Goal: Task Accomplishment & Management: Manage account settings

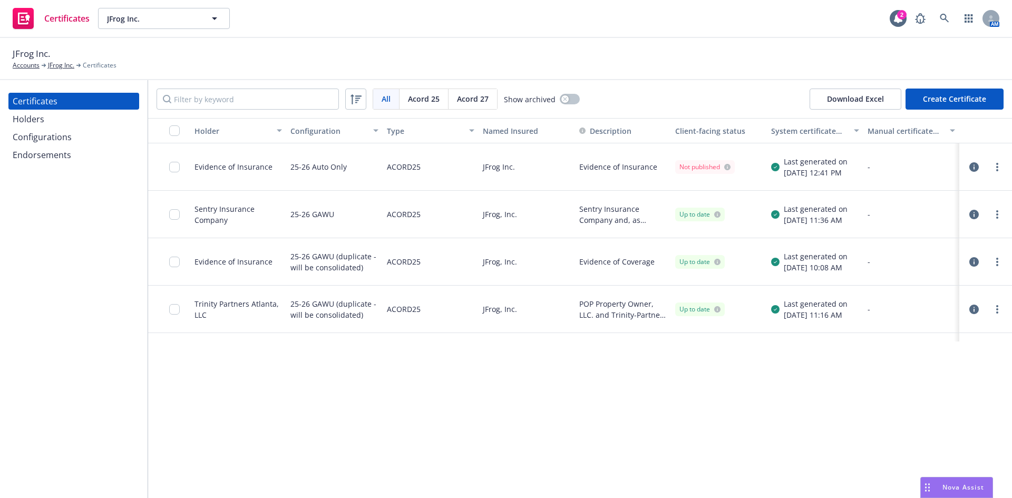
click at [59, 142] on div "Configurations" at bounding box center [42, 137] width 59 height 17
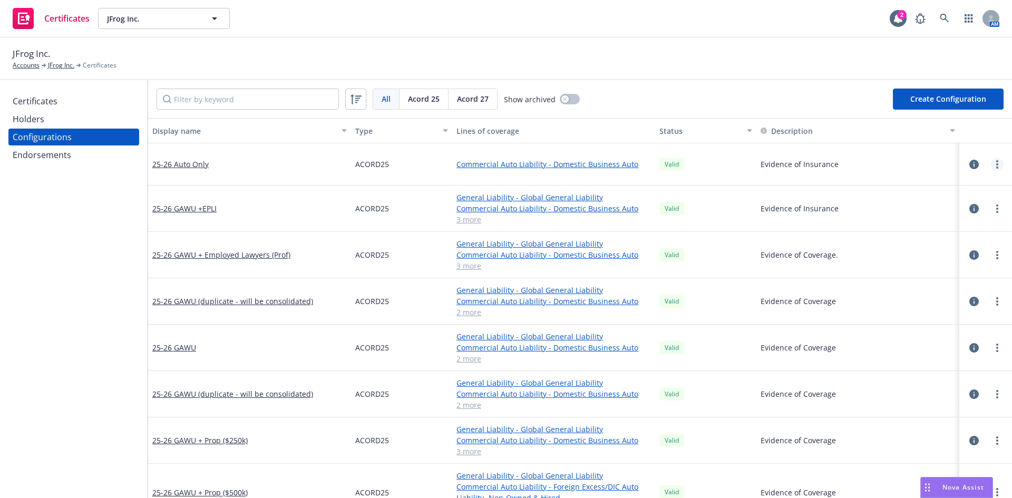
click at [991, 161] on link "more" at bounding box center [997, 164] width 13 height 13
click at [903, 213] on link "Archive" at bounding box center [937, 207] width 116 height 21
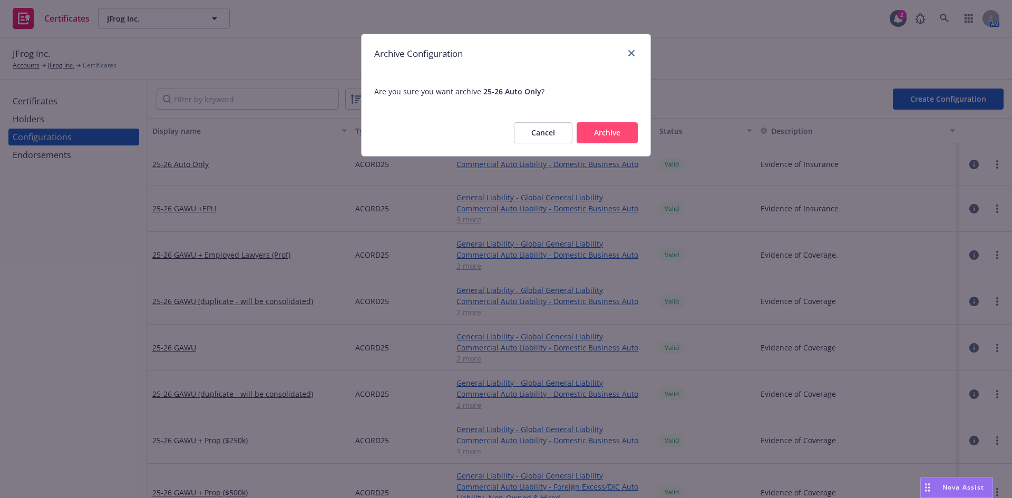
click at [626, 141] on button "Archive" at bounding box center [606, 132] width 61 height 21
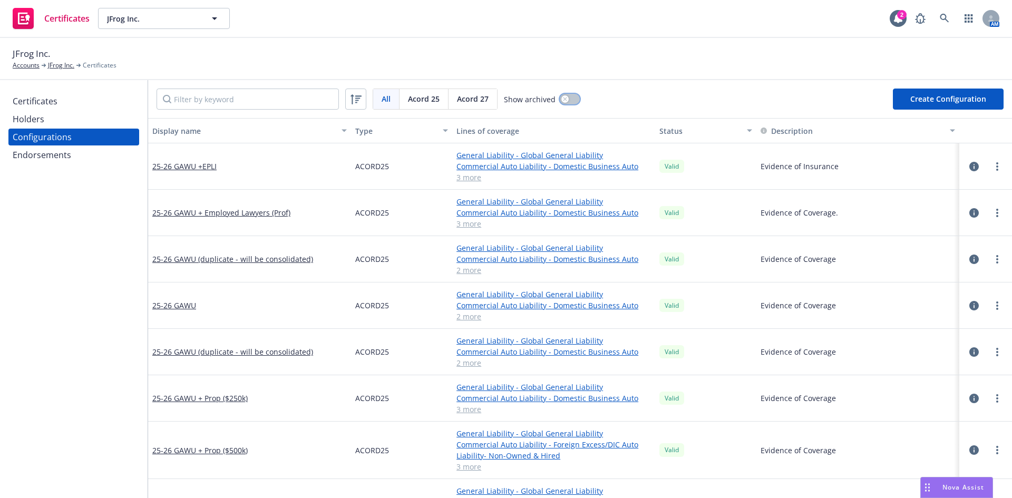
click at [566, 99] on button "button" at bounding box center [570, 99] width 20 height 11
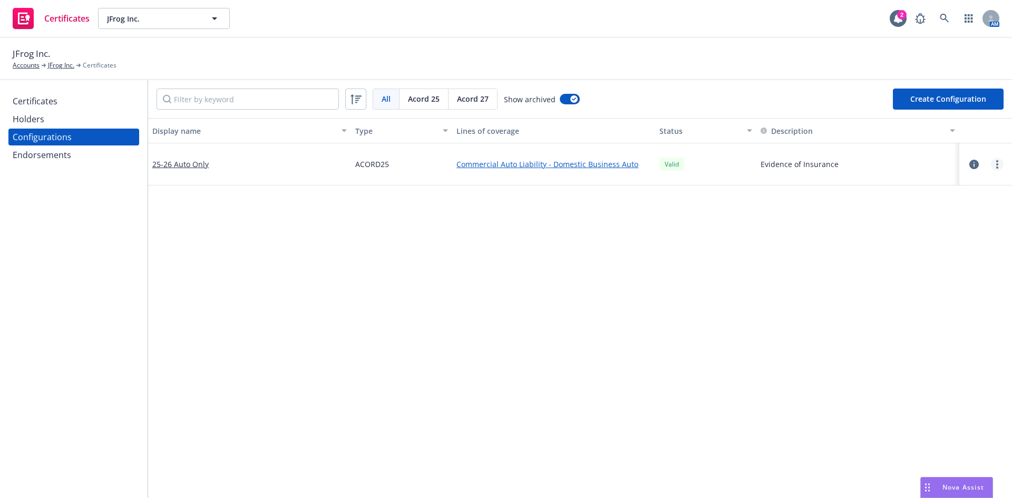
click at [991, 163] on link "more" at bounding box center [997, 164] width 13 height 13
drag, startPoint x: 926, startPoint y: 208, endPoint x: 920, endPoint y: 206, distance: 6.7
click at [926, 208] on link "Unarchive" at bounding box center [937, 207] width 116 height 21
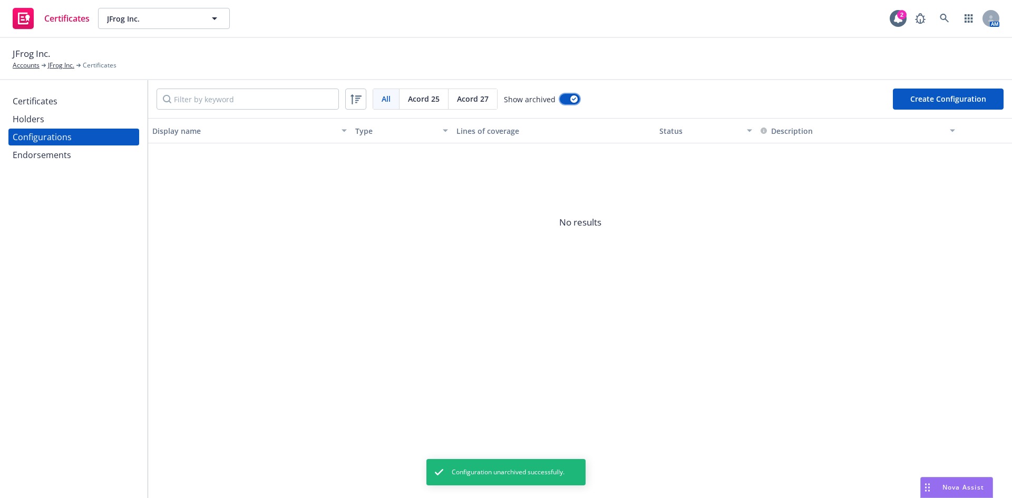
click at [572, 101] on div "button" at bounding box center [573, 98] width 7 height 7
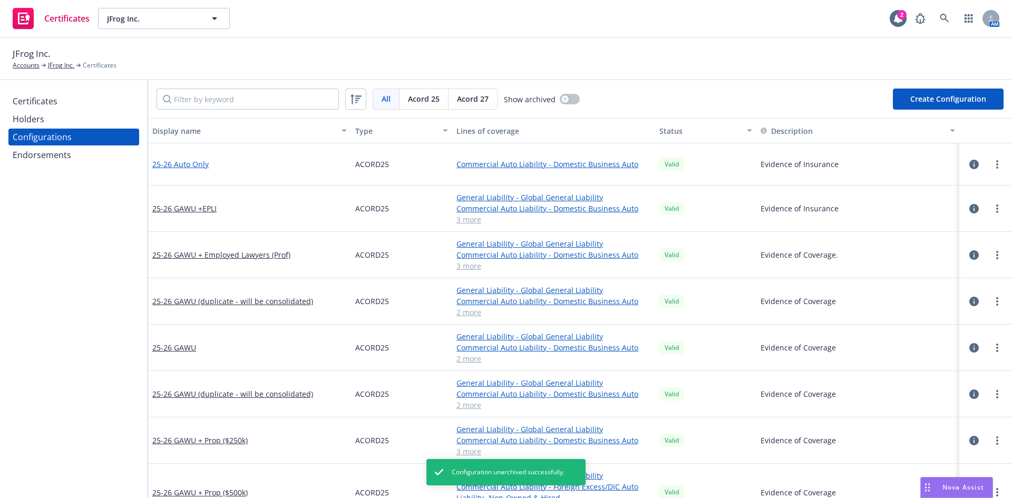
click at [175, 159] on link "25-26 Auto Only" at bounding box center [180, 164] width 56 height 11
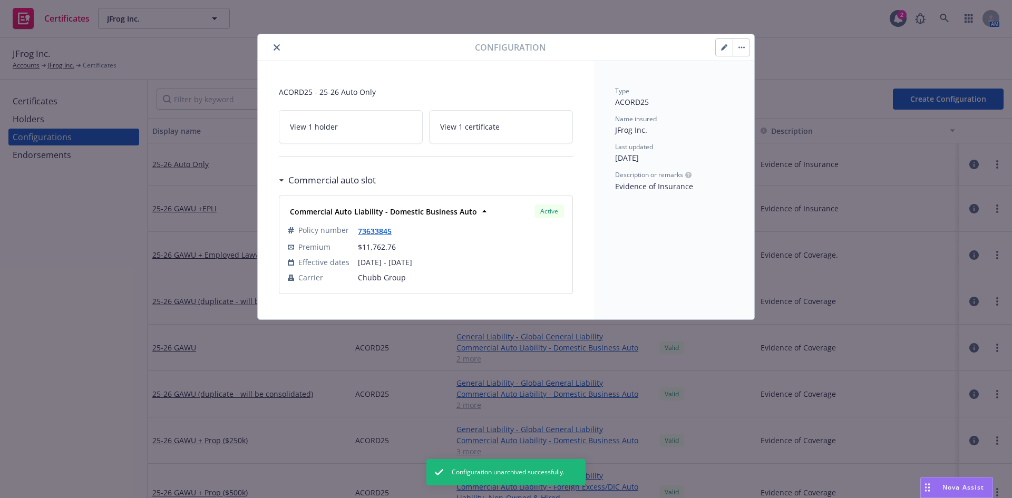
click at [721, 46] on icon "button" at bounding box center [724, 47] width 6 height 6
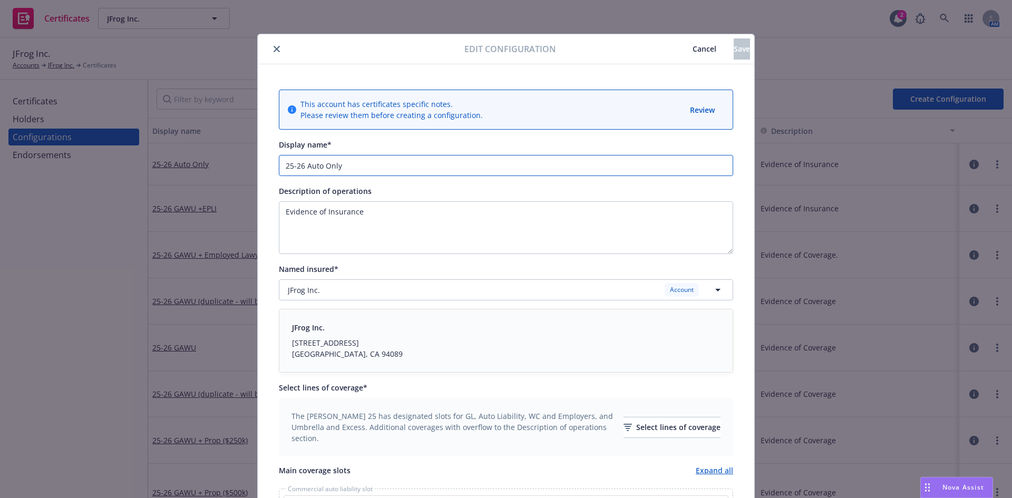
drag, startPoint x: 353, startPoint y: 167, endPoint x: 304, endPoint y: 166, distance: 49.5
click at [304, 166] on input "25-26 Auto Only" at bounding box center [506, 165] width 454 height 21
click at [376, 165] on input "25-26 GAWU + Physical" at bounding box center [506, 165] width 454 height 21
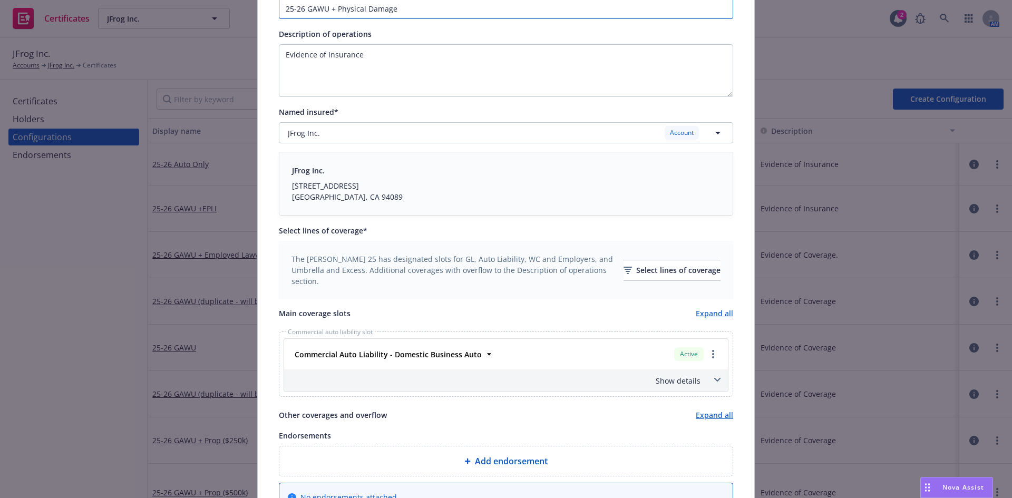
scroll to position [158, 0]
type input "25-26 GAWU + Physical Damage"
click at [656, 270] on div "Select lines of coverage" at bounding box center [671, 269] width 97 height 20
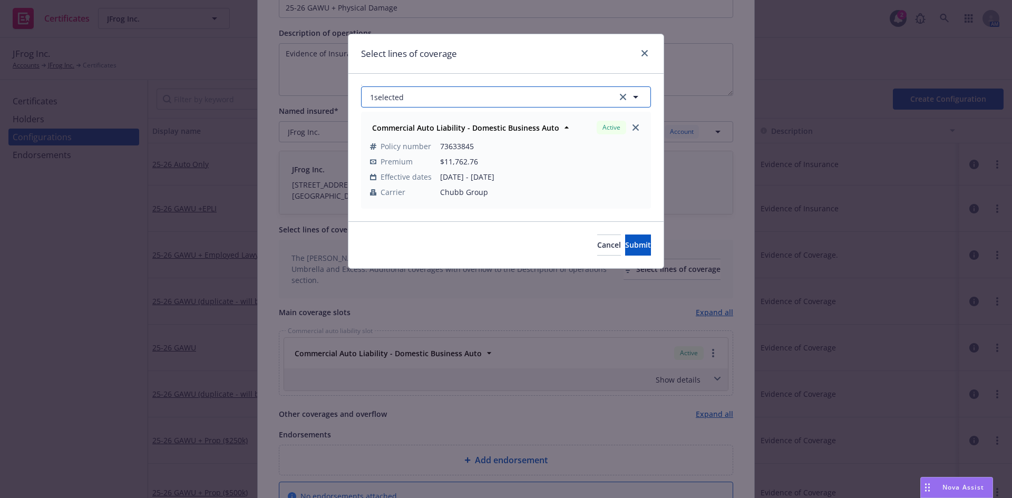
click at [534, 100] on button "1 selected" at bounding box center [506, 96] width 290 height 21
click at [484, 95] on button "1 selected" at bounding box center [506, 96] width 290 height 21
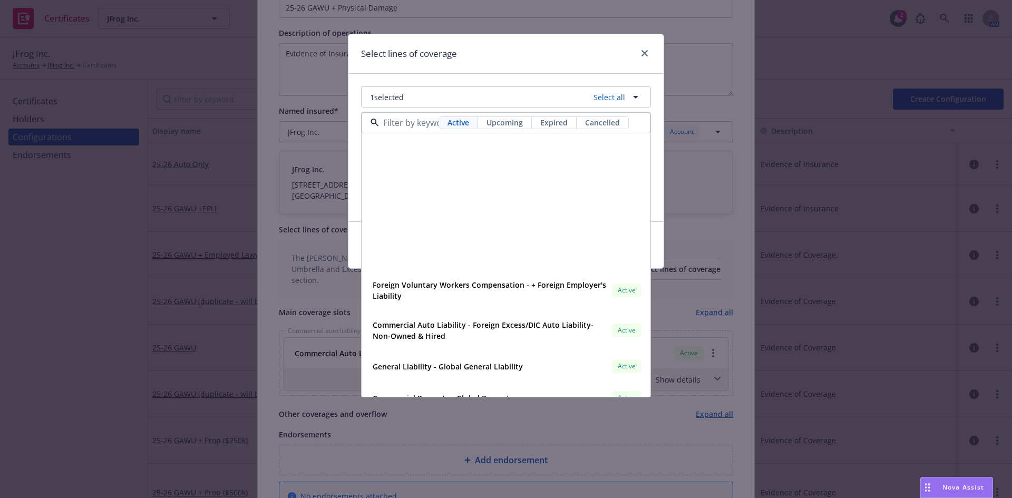
scroll to position [263, 0]
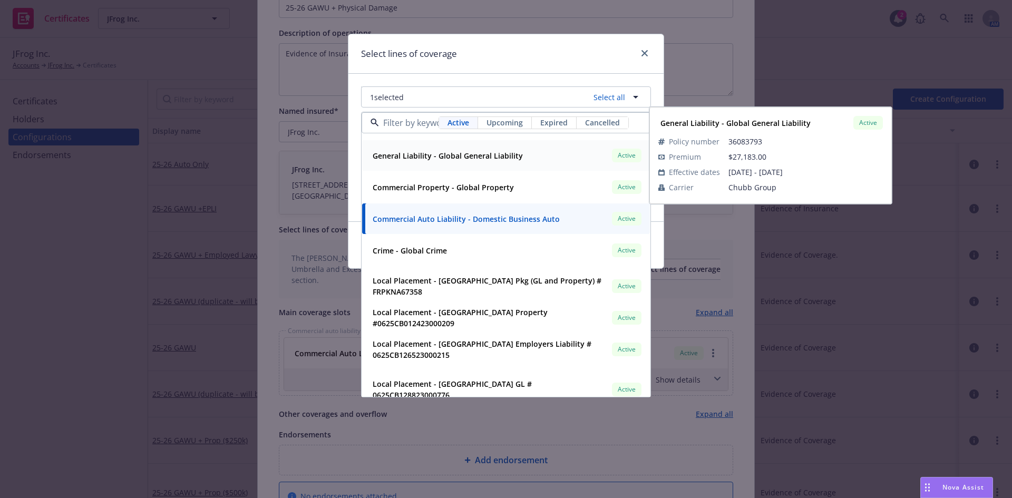
click at [466, 157] on strong "General Liability - Global General Liability" at bounding box center [448, 156] width 150 height 10
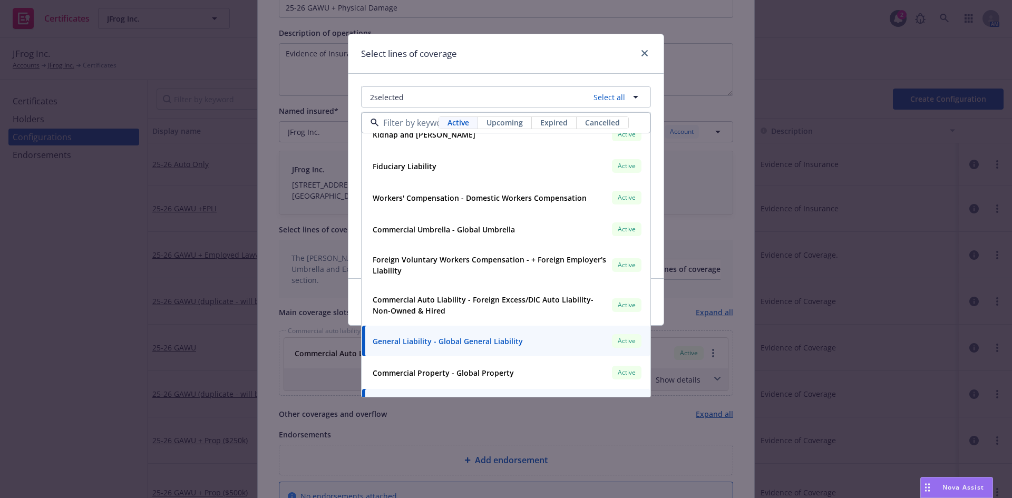
scroll to position [53, 0]
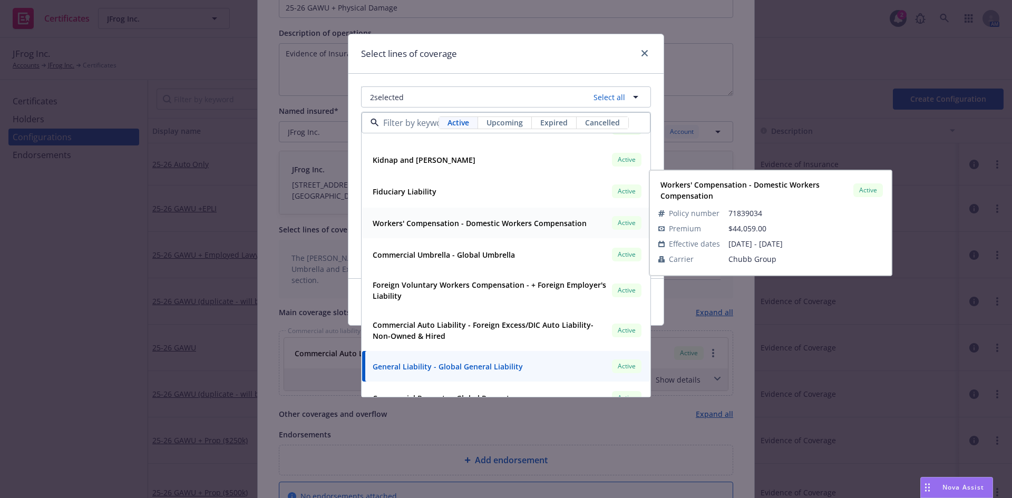
click at [458, 230] on div "Workers' Compensation - Domestic Workers Compensation" at bounding box center [478, 223] width 220 height 15
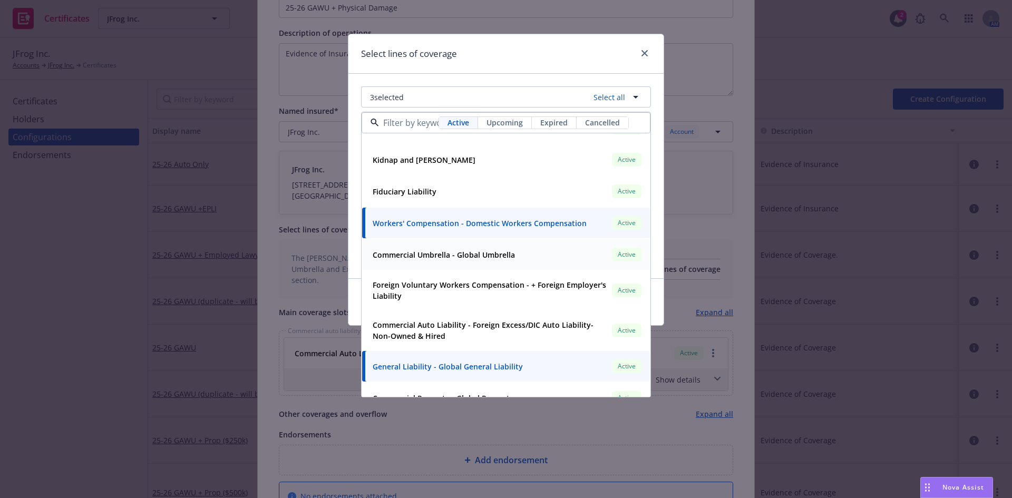
click at [461, 257] on strong "Commercial Umbrella - Global Umbrella" at bounding box center [444, 255] width 142 height 10
click at [575, 58] on div "Select lines of coverage" at bounding box center [505, 54] width 315 height 40
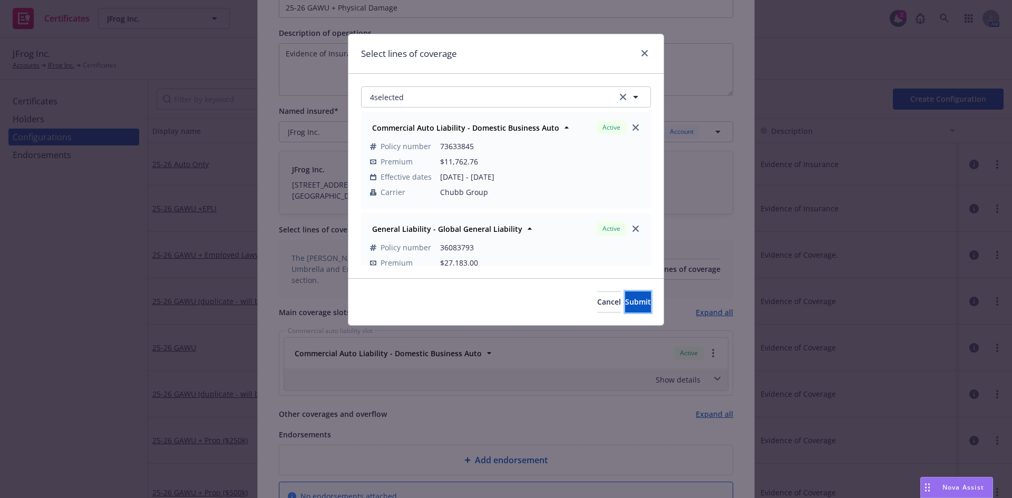
click at [625, 295] on button "Submit" at bounding box center [638, 301] width 26 height 21
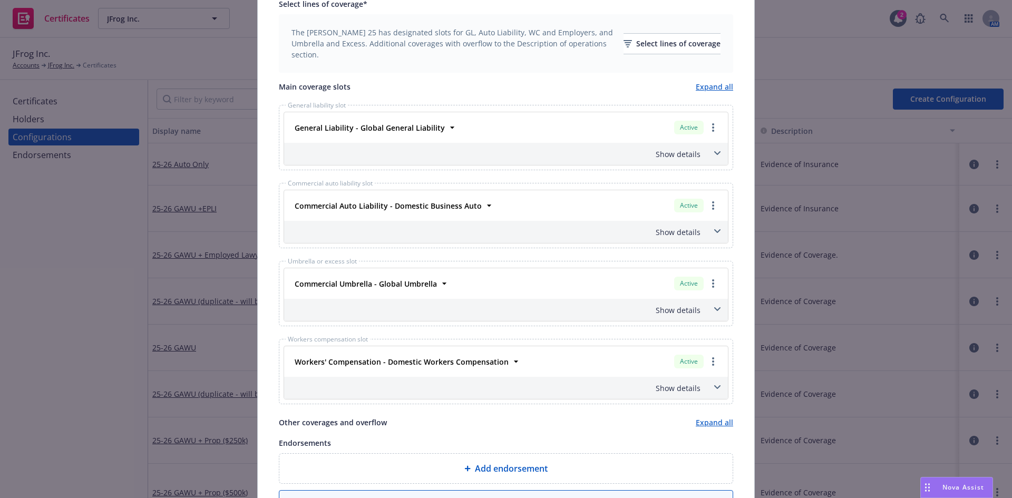
scroll to position [422, 0]
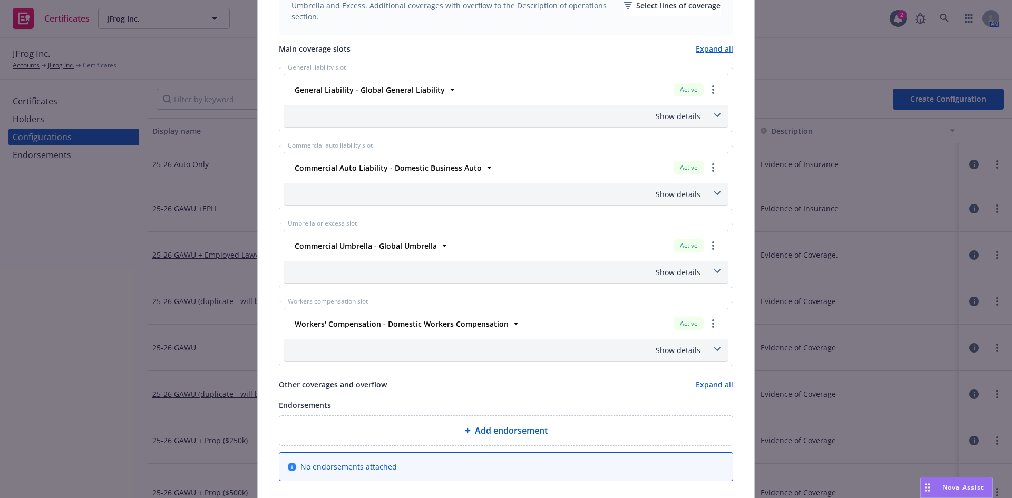
click at [714, 115] on icon at bounding box center [717, 115] width 6 height 4
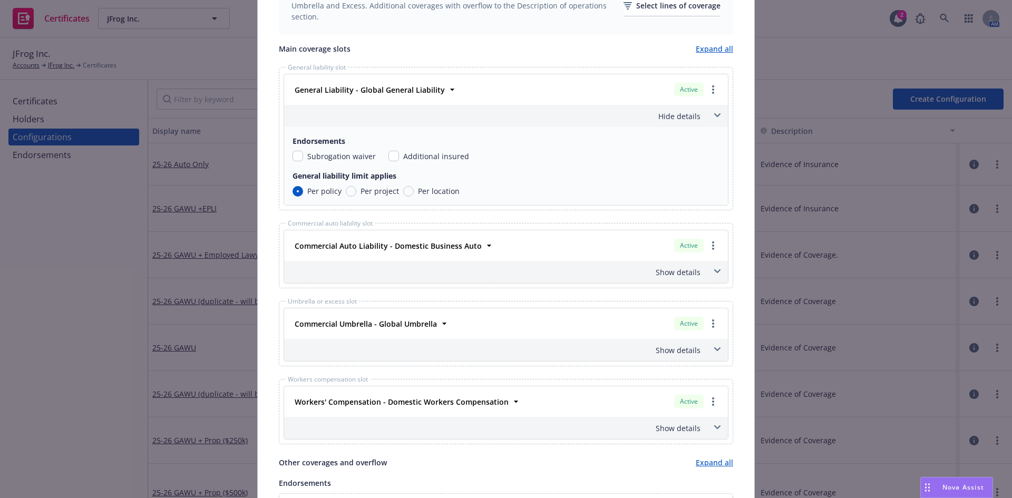
click at [714, 115] on icon at bounding box center [717, 115] width 6 height 4
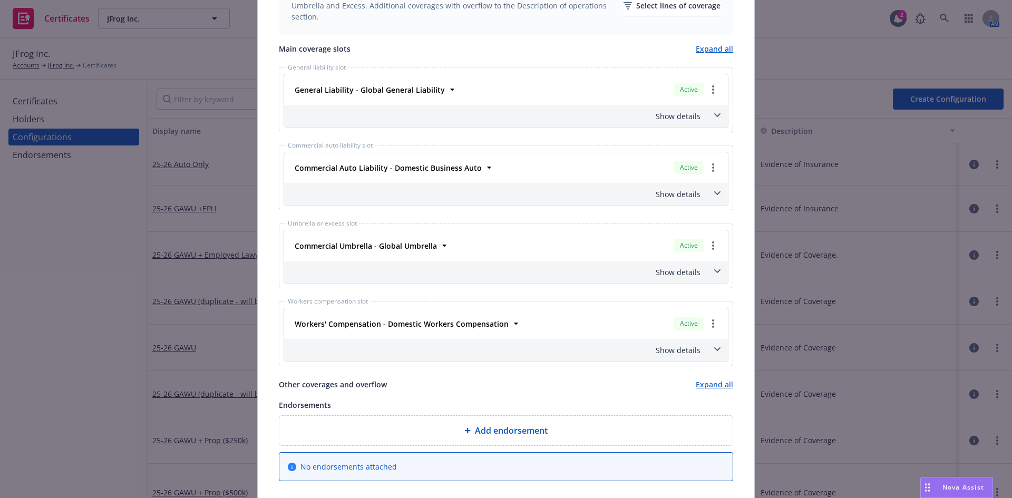
click at [714, 193] on icon at bounding box center [717, 193] width 6 height 4
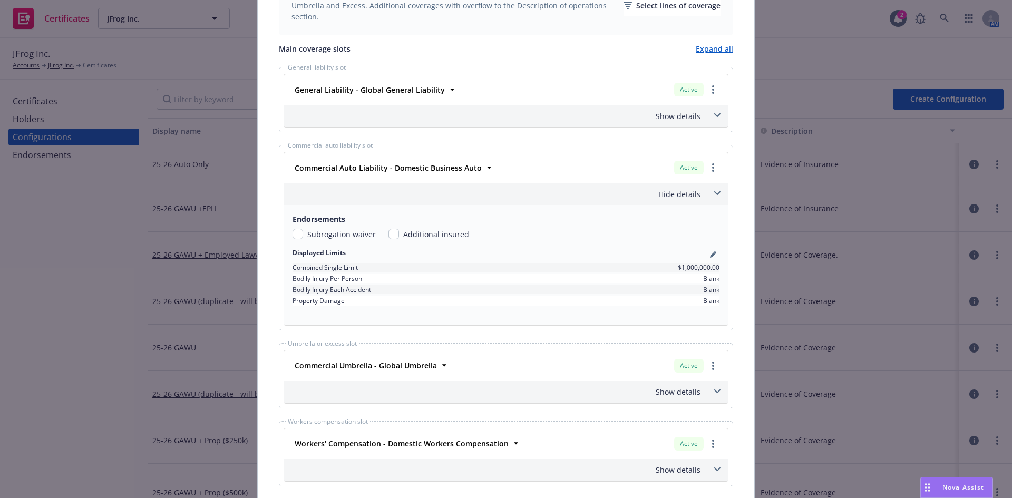
click at [714, 193] on icon at bounding box center [717, 193] width 6 height 4
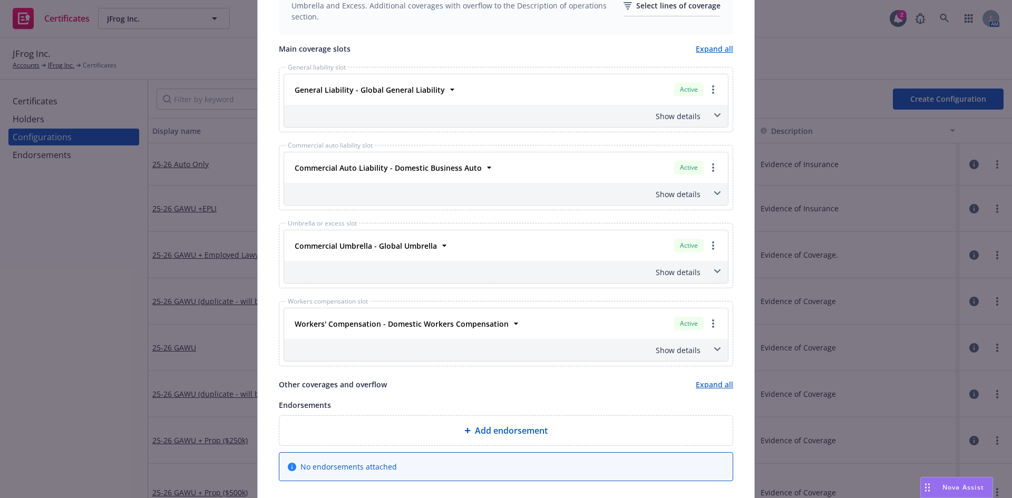
click at [717, 269] on span at bounding box center [717, 271] width 17 height 17
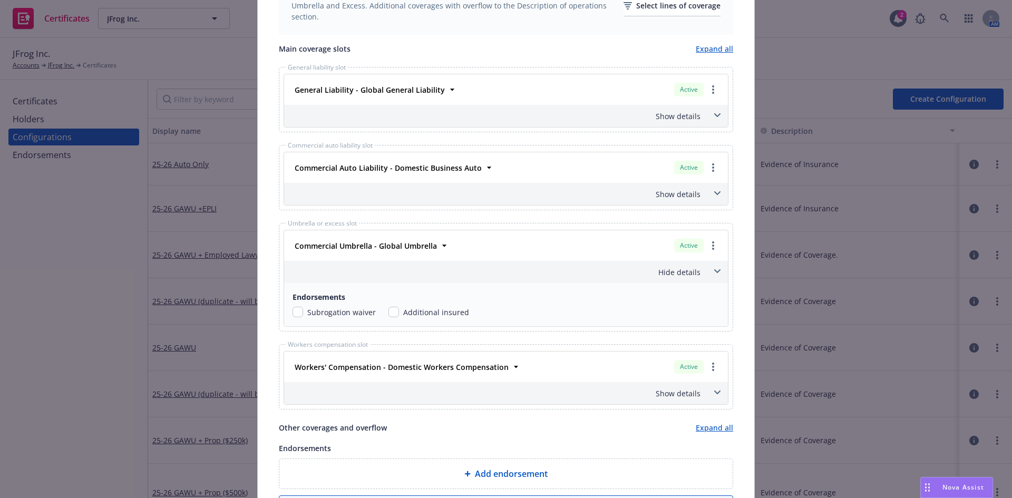
click at [717, 269] on span at bounding box center [717, 271] width 17 height 17
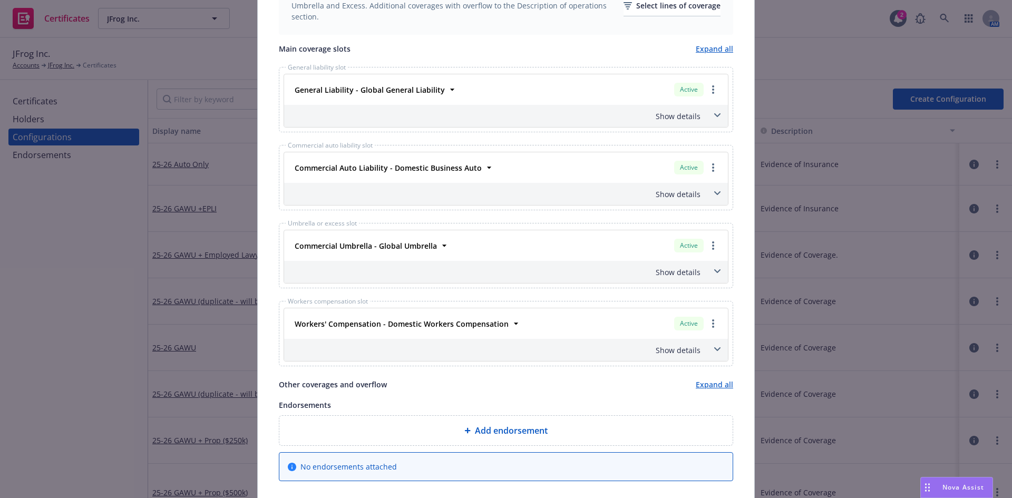
scroll to position [507, 0]
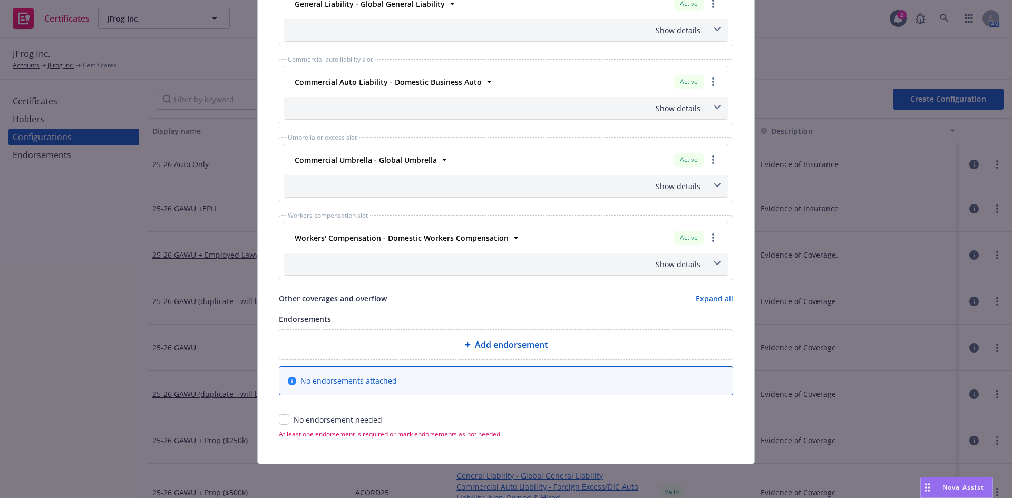
click at [286, 415] on div "No endorsement needed" at bounding box center [506, 419] width 454 height 11
click at [286, 418] on div "No endorsement needed" at bounding box center [506, 419] width 454 height 11
click at [283, 420] on input "checkbox" at bounding box center [284, 419] width 11 height 11
checkbox input "true"
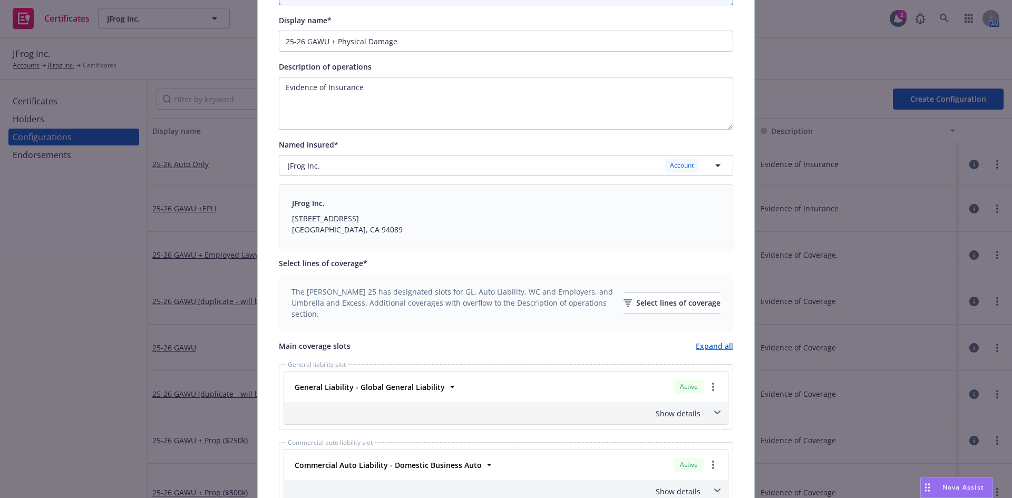
scroll to position [20, 0]
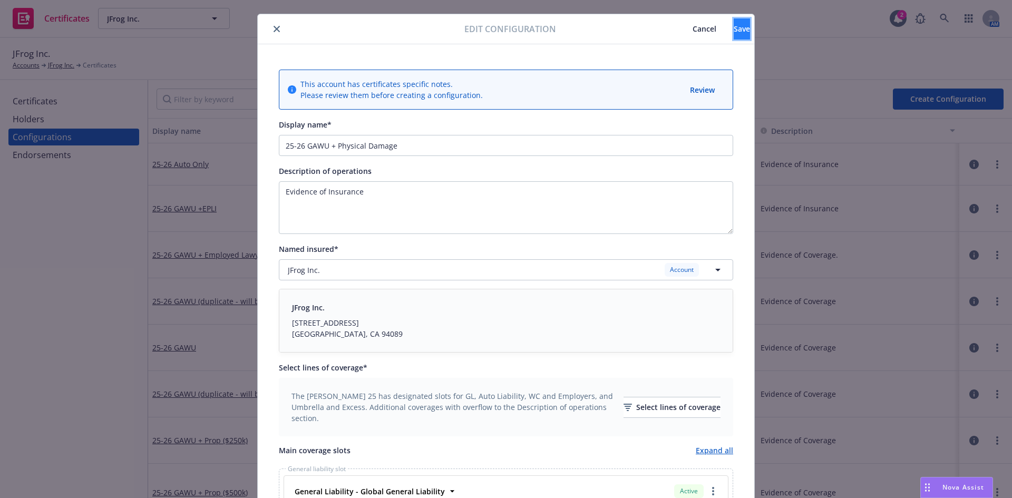
click at [734, 28] on span "Save" at bounding box center [742, 29] width 16 height 10
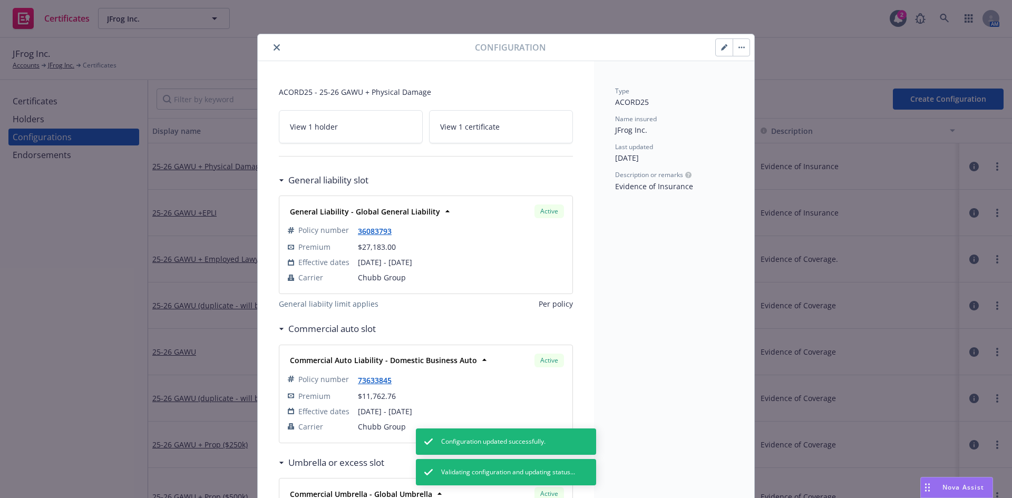
click at [270, 45] on button "close" at bounding box center [276, 47] width 13 height 13
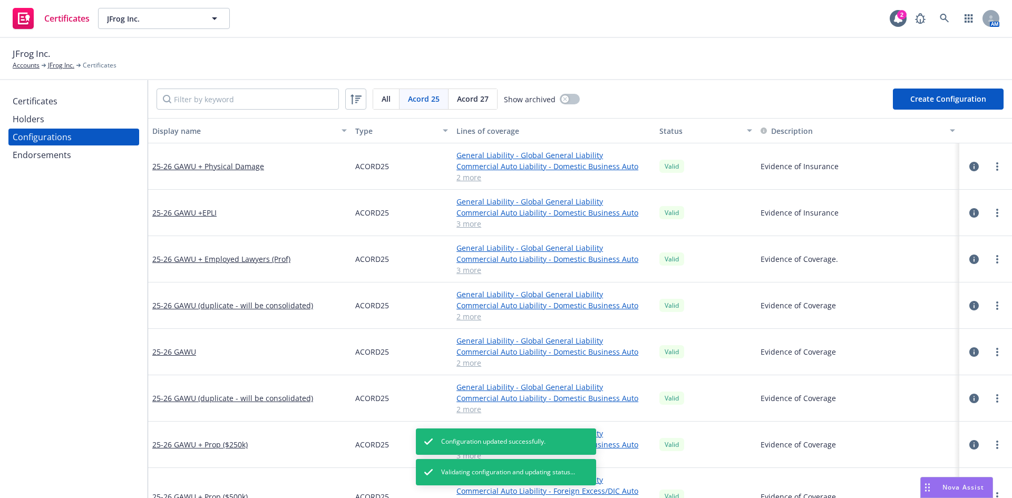
click at [50, 105] on div "Certificates" at bounding box center [35, 101] width 45 height 17
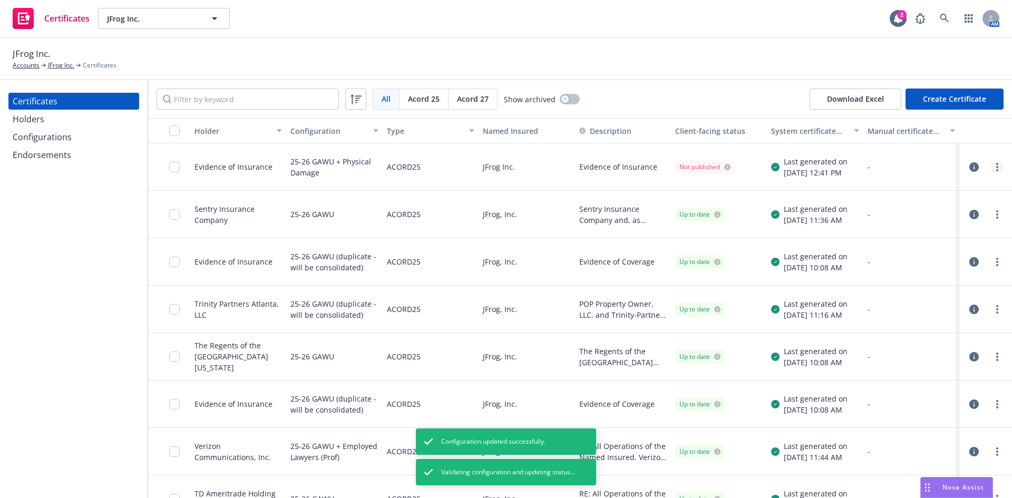
click at [991, 166] on link "more" at bounding box center [997, 167] width 13 height 13
click at [969, 167] on icon "button" at bounding box center [973, 166] width 9 height 9
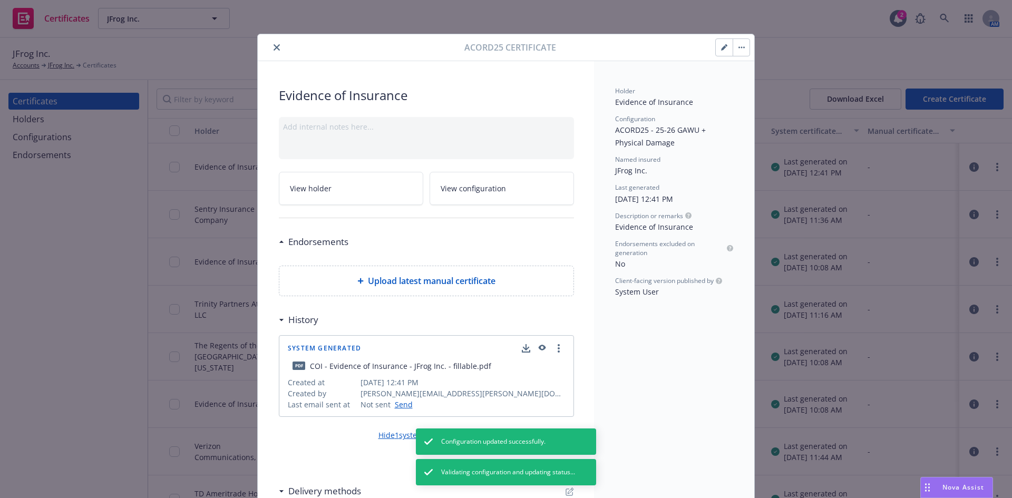
click at [716, 46] on button "button" at bounding box center [724, 47] width 17 height 17
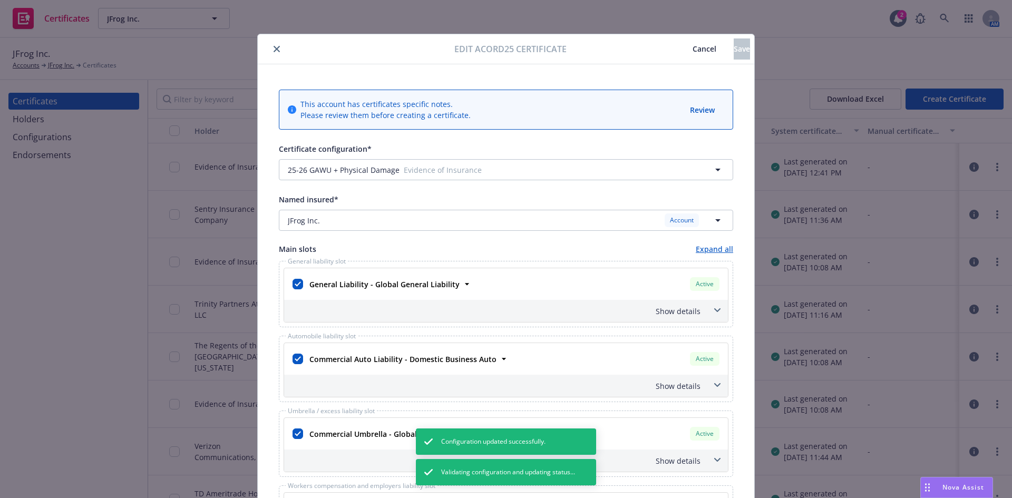
scroll to position [53, 0]
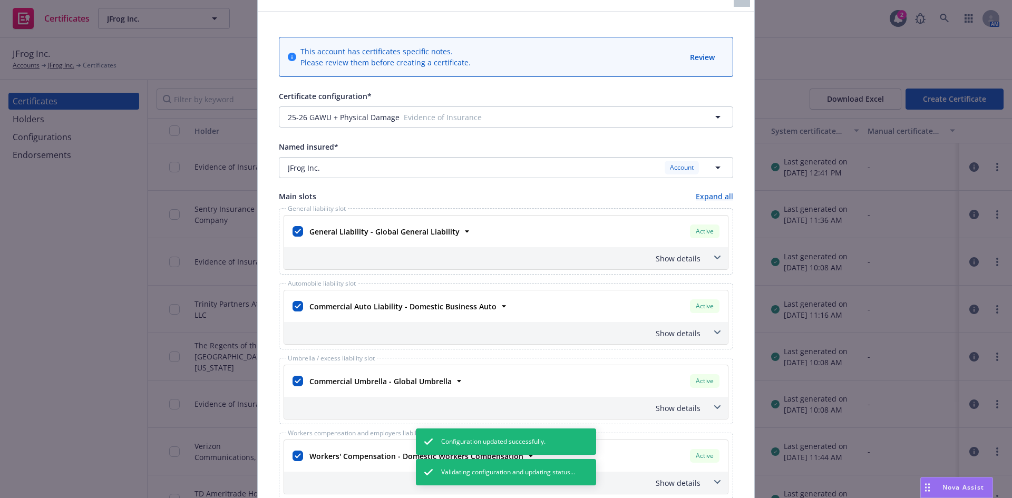
click at [716, 260] on span at bounding box center [717, 257] width 17 height 17
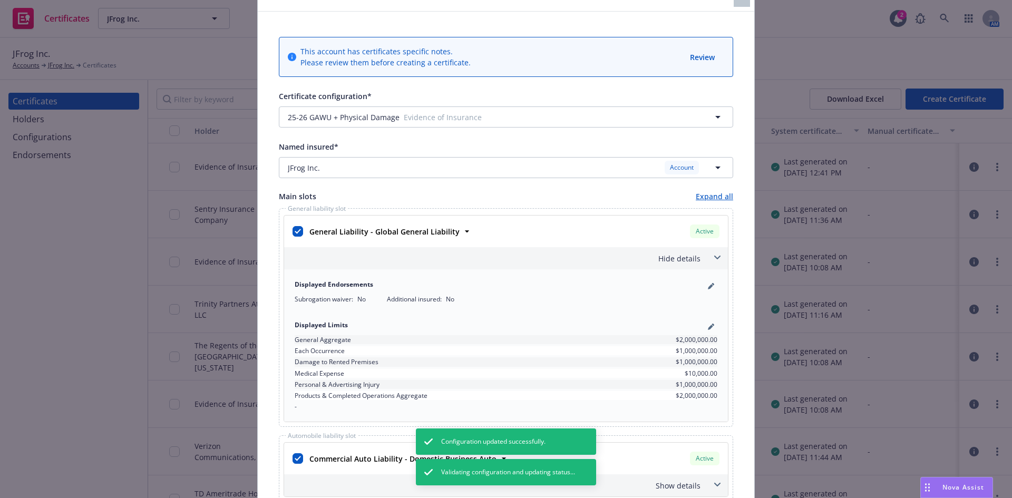
click at [716, 260] on span at bounding box center [717, 257] width 17 height 17
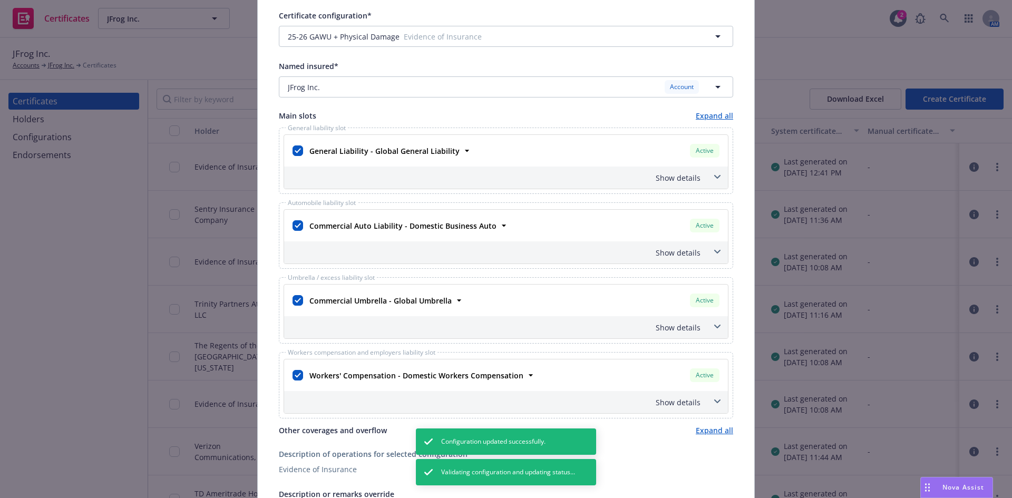
scroll to position [158, 0]
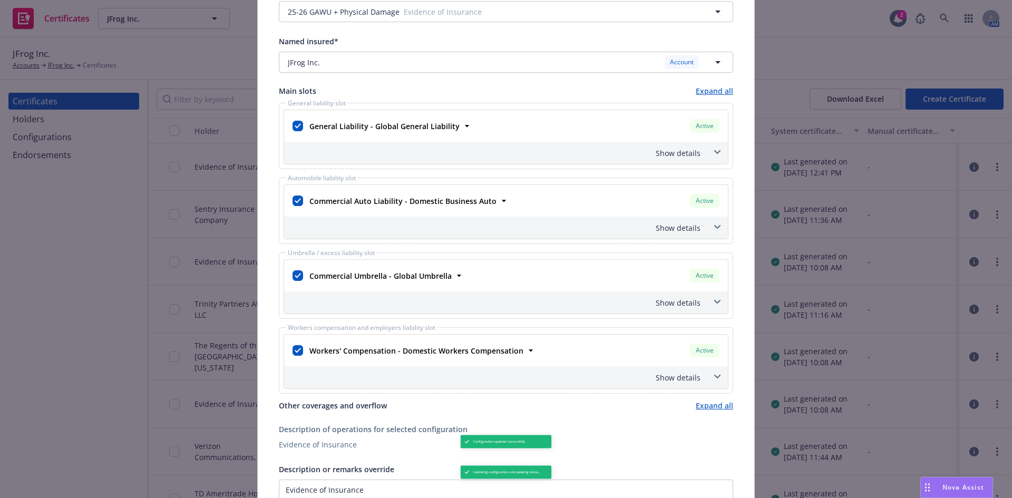
click at [712, 232] on span at bounding box center [717, 227] width 17 height 17
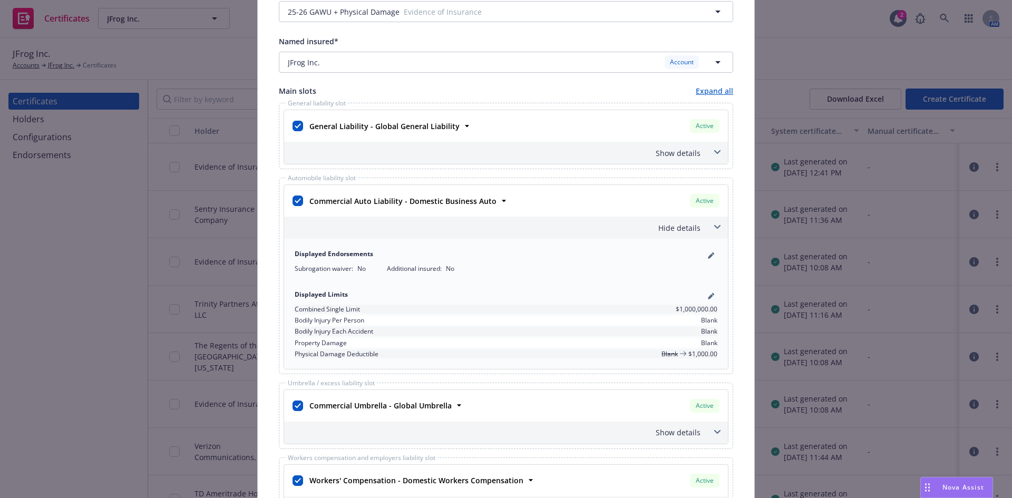
click at [712, 232] on span at bounding box center [717, 227] width 17 height 17
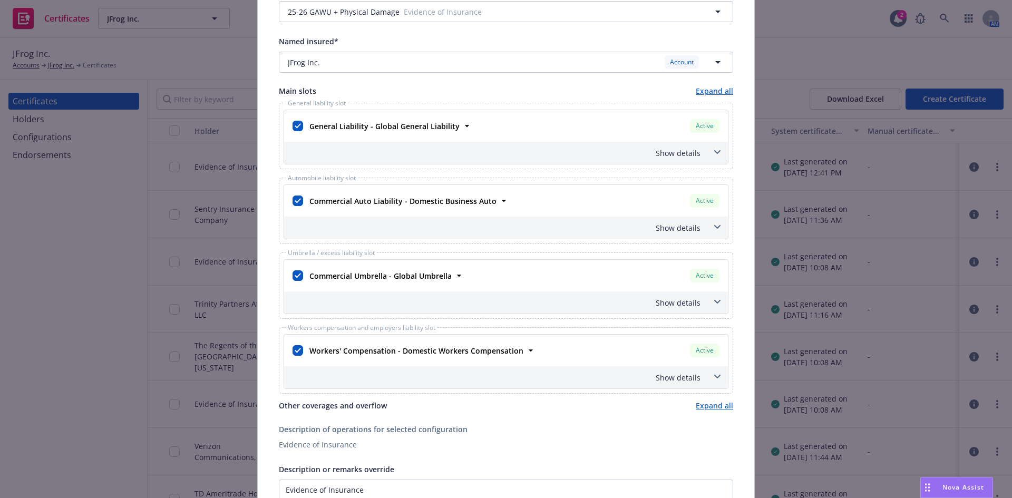
click at [714, 304] on icon at bounding box center [717, 302] width 6 height 4
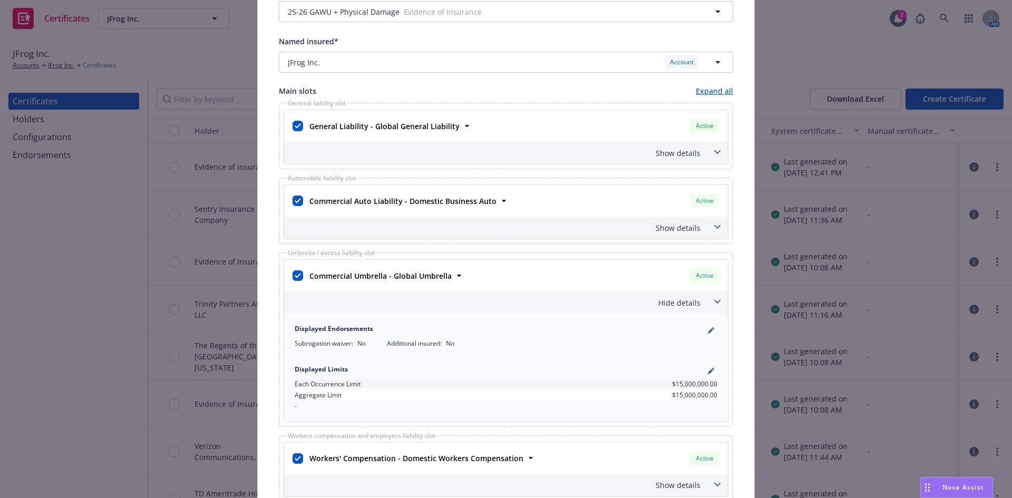
click at [714, 302] on icon at bounding box center [717, 302] width 6 height 4
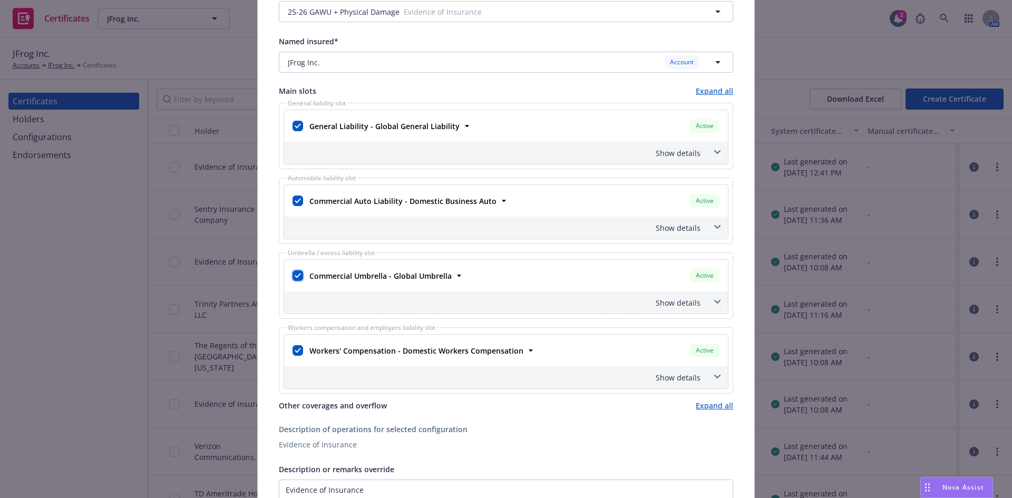
click at [294, 277] on input "checkbox" at bounding box center [297, 275] width 11 height 11
checkbox input "false"
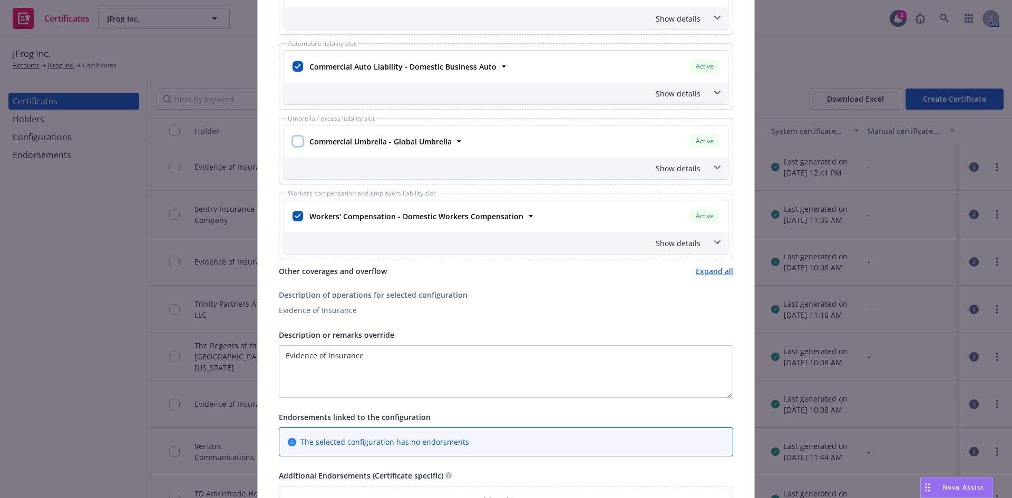
scroll to position [316, 0]
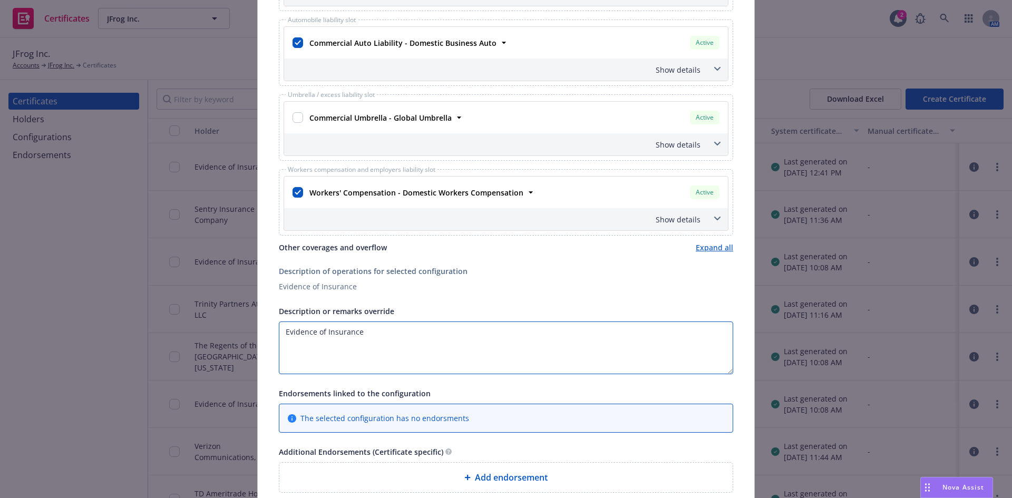
click at [279, 330] on textarea "Evidence of Insurance" at bounding box center [506, 347] width 454 height 53
click at [334, 330] on textarea "RE: September Napa SwampUP Evidence of Insurance" at bounding box center [506, 347] width 454 height 53
drag, startPoint x: 353, startPoint y: 330, endPoint x: 298, endPoint y: 330, distance: 54.8
click at [298, 330] on textarea "RE: September Napa SwampUP Evidence of Insurance" at bounding box center [506, 347] width 454 height 53
click at [304, 329] on textarea "RE: September Napa SwampUP Evidence of Insurance" at bounding box center [506, 347] width 454 height 53
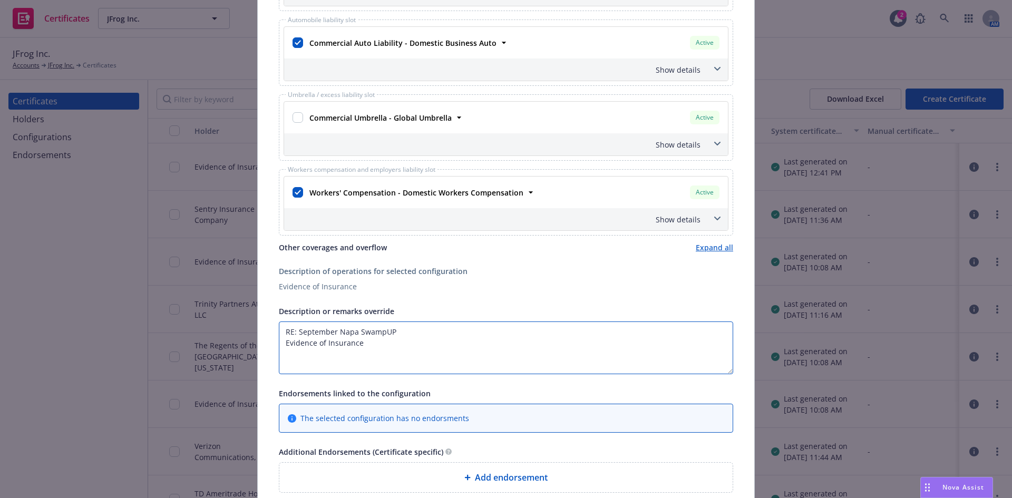
drag, startPoint x: 352, startPoint y: 332, endPoint x: 294, endPoint y: 332, distance: 58.0
click at [294, 332] on textarea "RE: September Napa SwampUP Evidence of Insurance" at bounding box center [506, 347] width 454 height 53
click at [386, 327] on textarea "RE: Event- SwampUP Evidence of Insurance" at bounding box center [506, 347] width 454 height 53
paste textarea "September Napa"
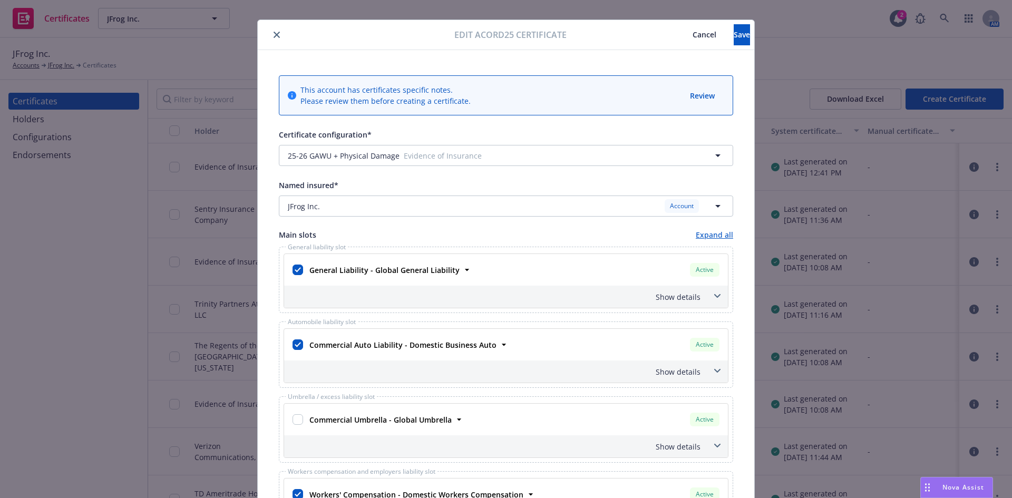
scroll to position [0, 0]
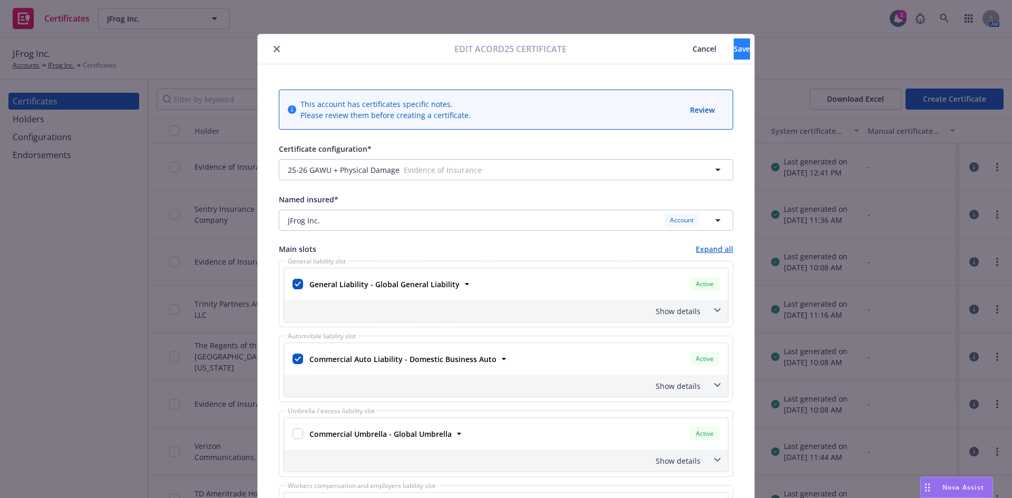
type textarea "RE: Event- SwampUP September Napa Evidence of Insurance"
click at [734, 40] on button "Save" at bounding box center [742, 48] width 16 height 21
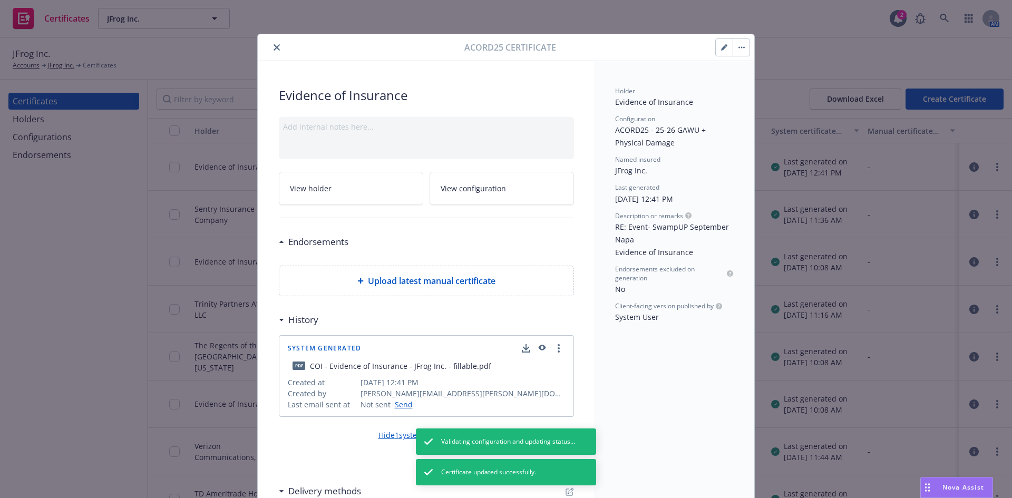
click at [273, 48] on icon "close" at bounding box center [276, 47] width 6 height 6
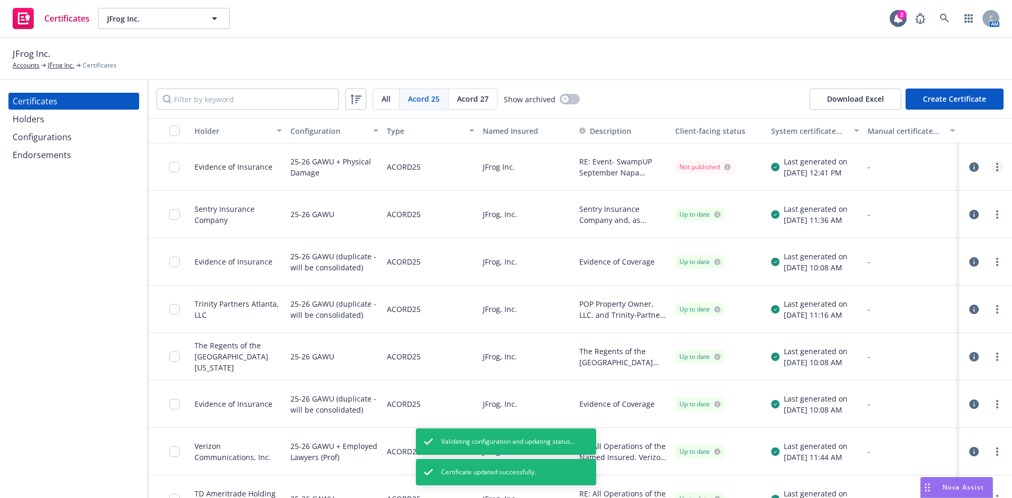
click at [991, 164] on link "more" at bounding box center [997, 167] width 13 height 13
click at [892, 229] on link "Regenerate" at bounding box center [910, 230] width 169 height 21
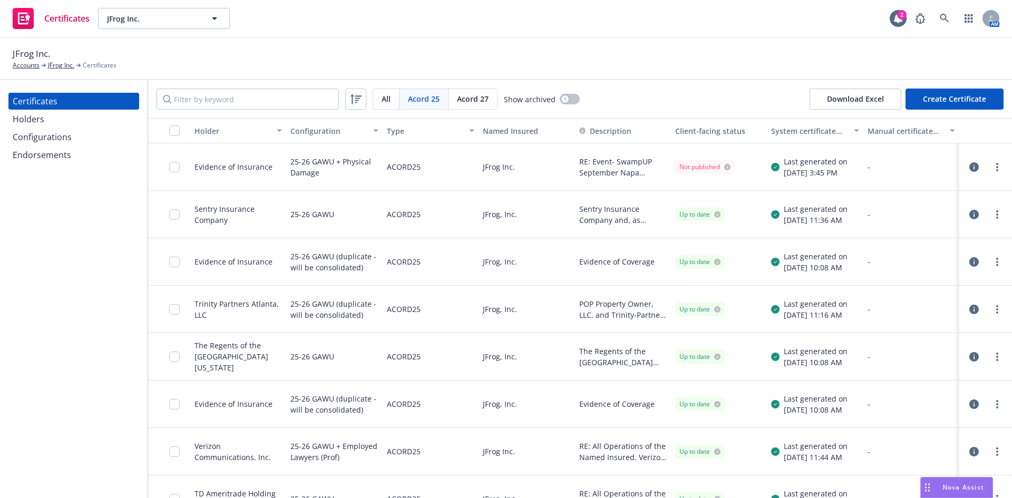
click at [62, 141] on div "Configurations" at bounding box center [42, 137] width 59 height 17
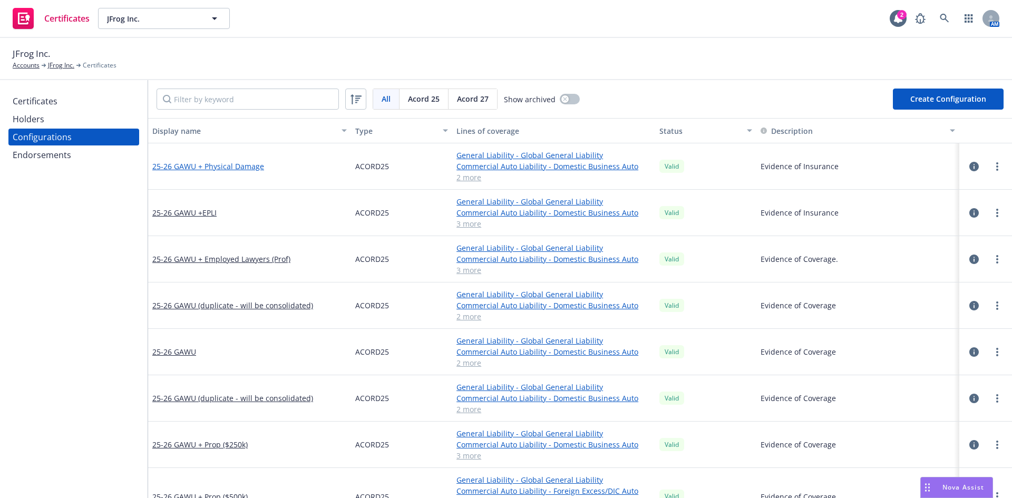
click at [238, 165] on link "25-26 GAWU + Physical Damage" at bounding box center [208, 166] width 112 height 11
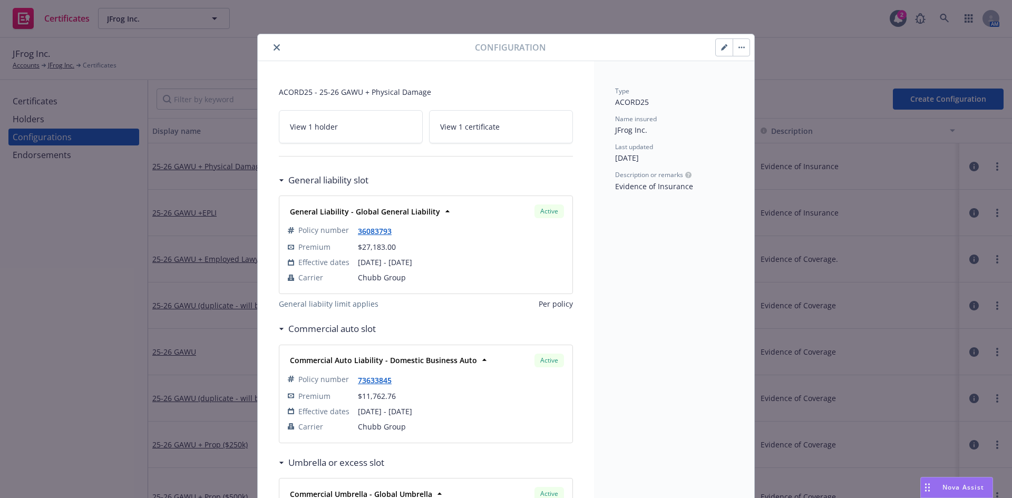
click at [721, 44] on icon "button" at bounding box center [724, 47] width 6 height 6
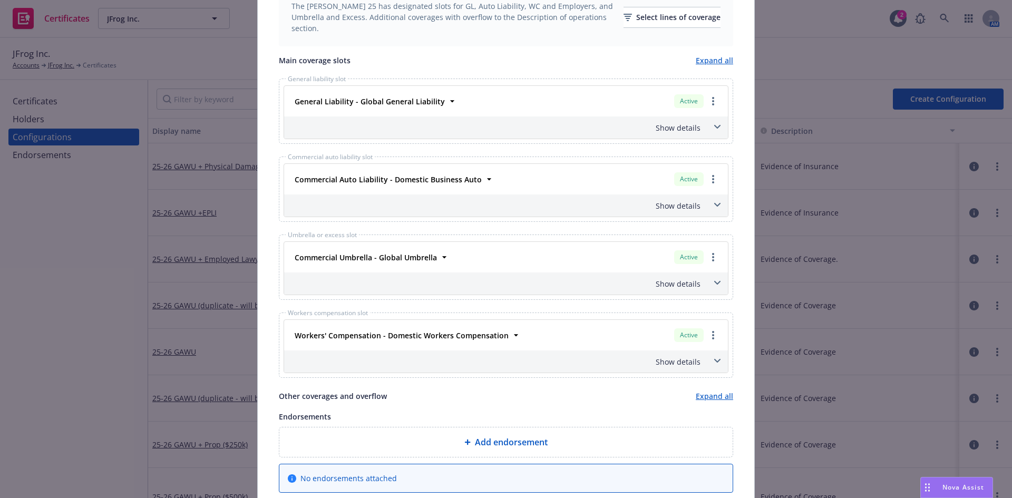
scroll to position [422, 0]
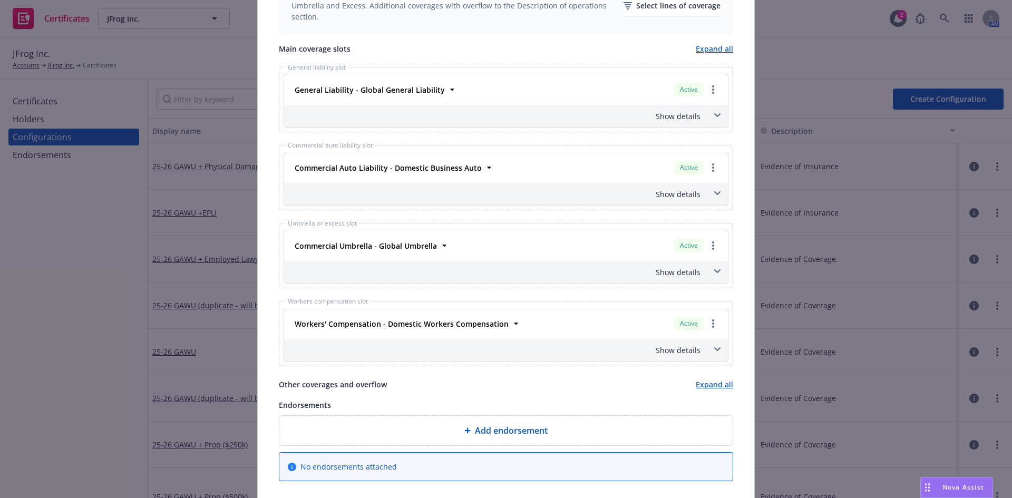
click at [714, 190] on span at bounding box center [717, 193] width 17 height 17
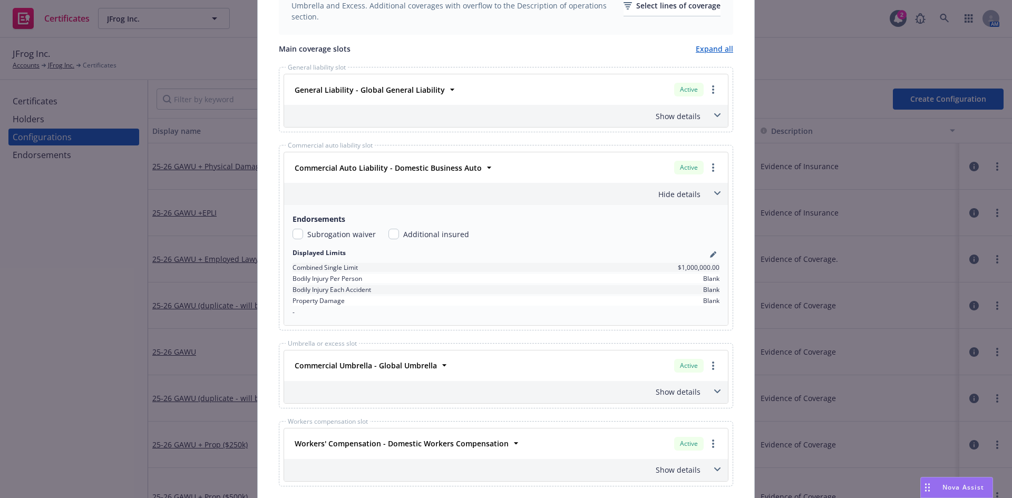
click at [714, 193] on icon at bounding box center [717, 193] width 6 height 4
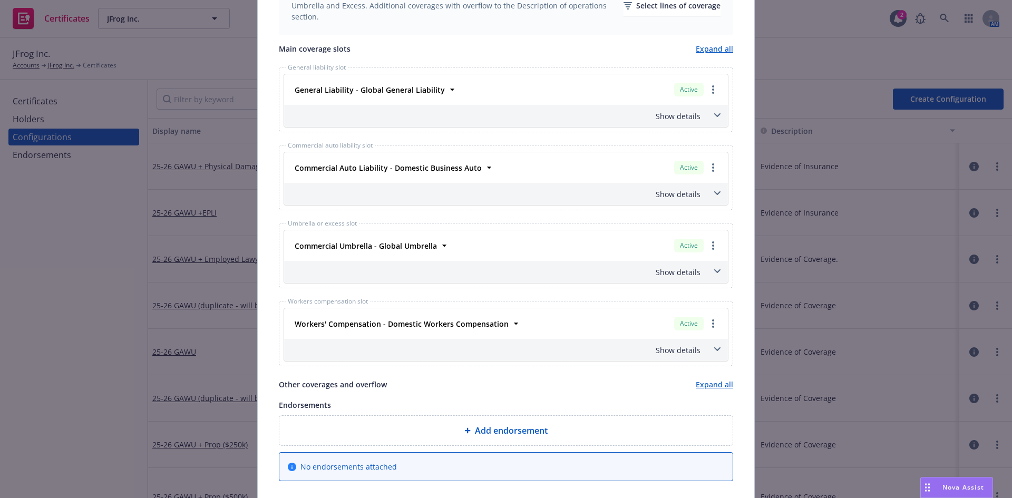
click at [714, 192] on icon at bounding box center [717, 193] width 6 height 4
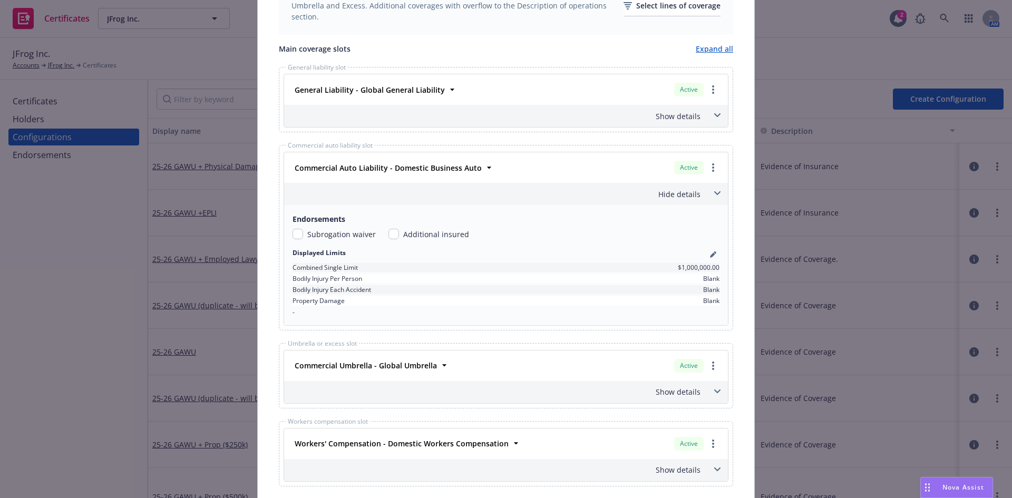
click at [714, 192] on icon at bounding box center [717, 193] width 6 height 4
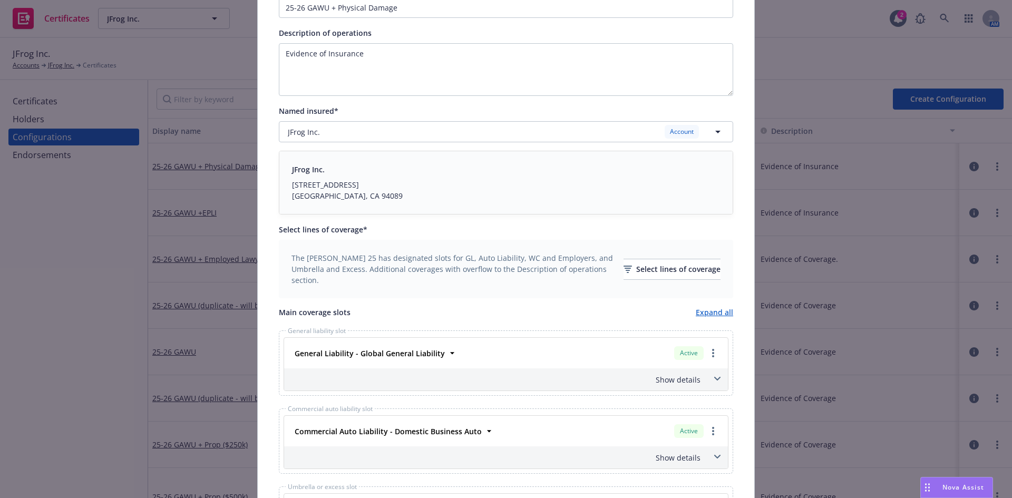
scroll to position [0, 0]
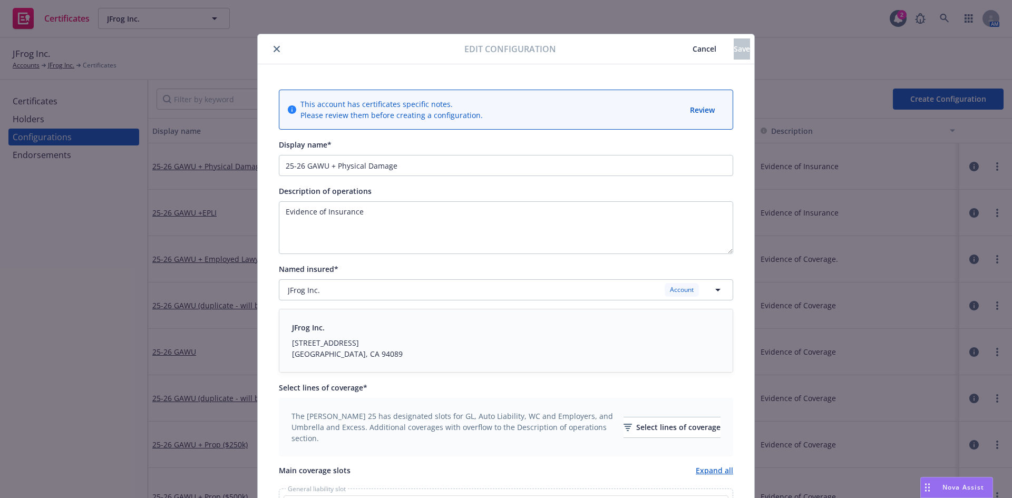
click at [273, 47] on icon "close" at bounding box center [276, 49] width 6 height 6
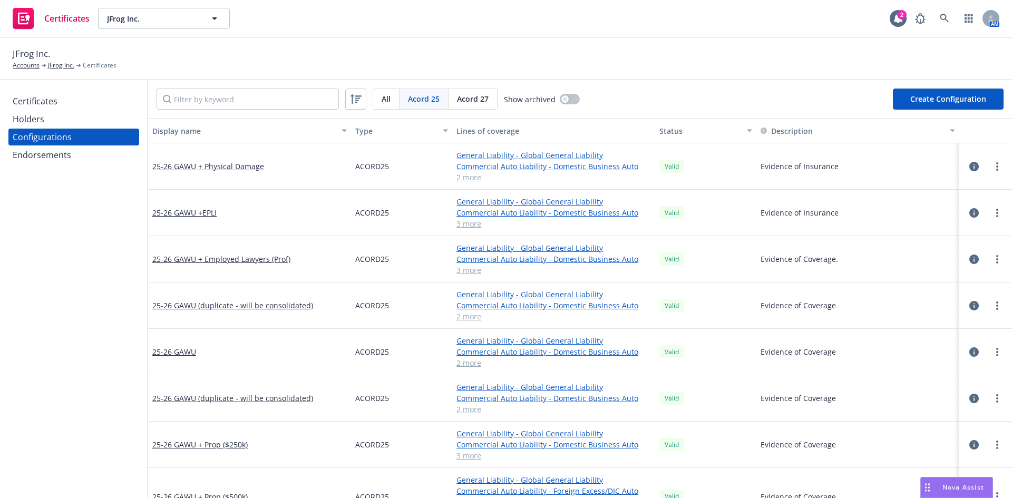
click at [53, 102] on div "Certificates" at bounding box center [35, 101] width 45 height 17
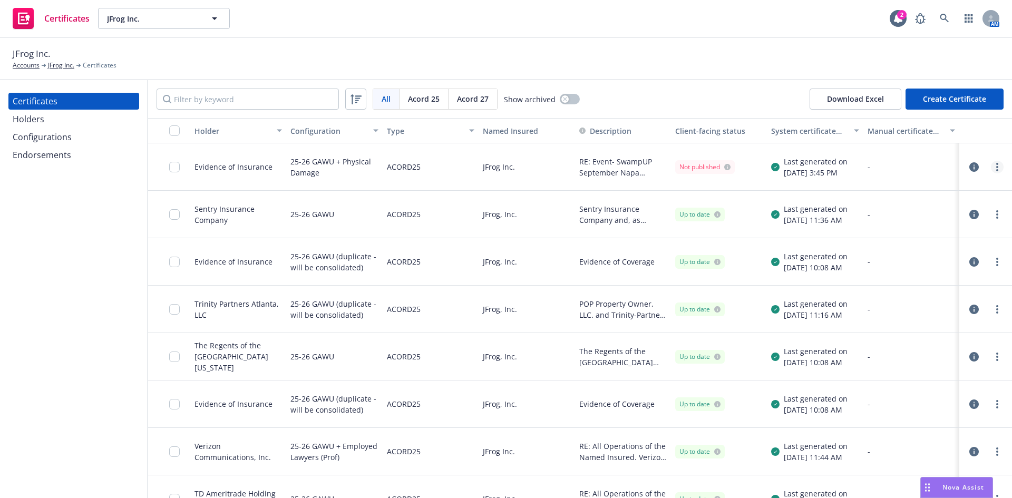
drag, startPoint x: 984, startPoint y: 170, endPoint x: 990, endPoint y: 164, distance: 7.8
click at [996, 164] on circle "more" at bounding box center [997, 164] width 2 height 2
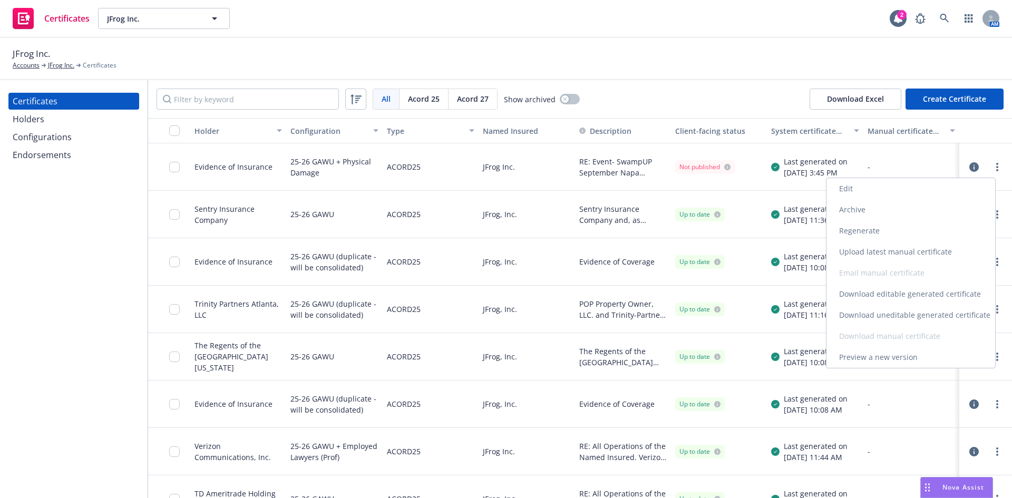
click at [848, 190] on link "Edit" at bounding box center [910, 188] width 169 height 21
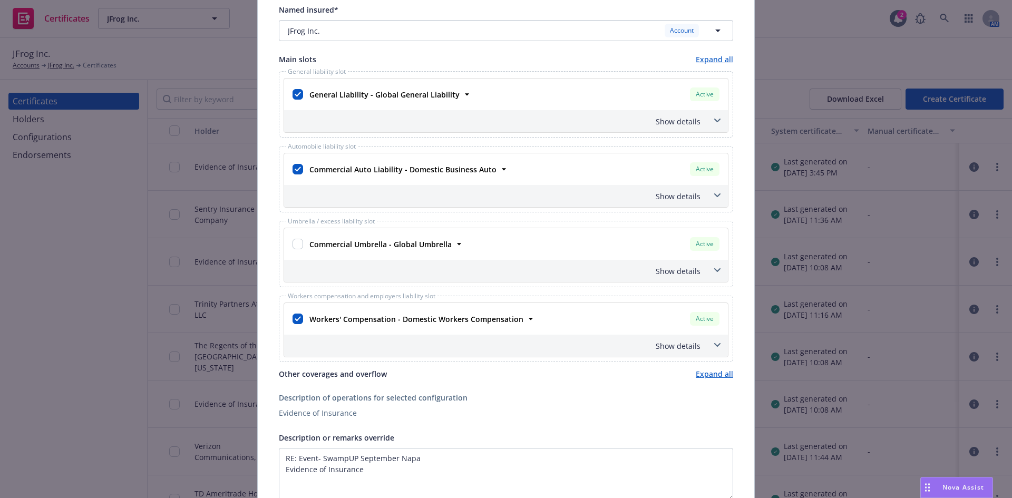
scroll to position [211, 0]
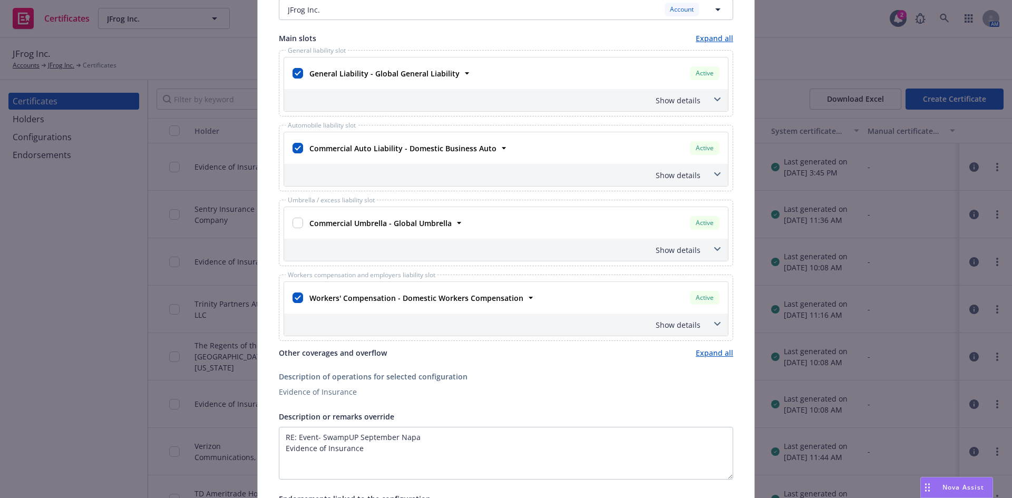
click at [715, 174] on icon at bounding box center [717, 174] width 6 height 4
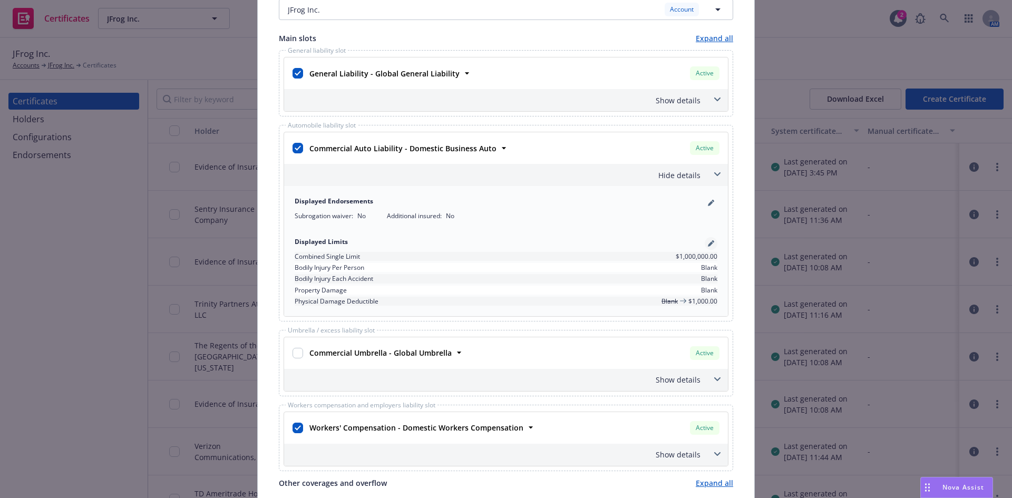
click at [709, 245] on icon "pencil" at bounding box center [711, 243] width 6 height 6
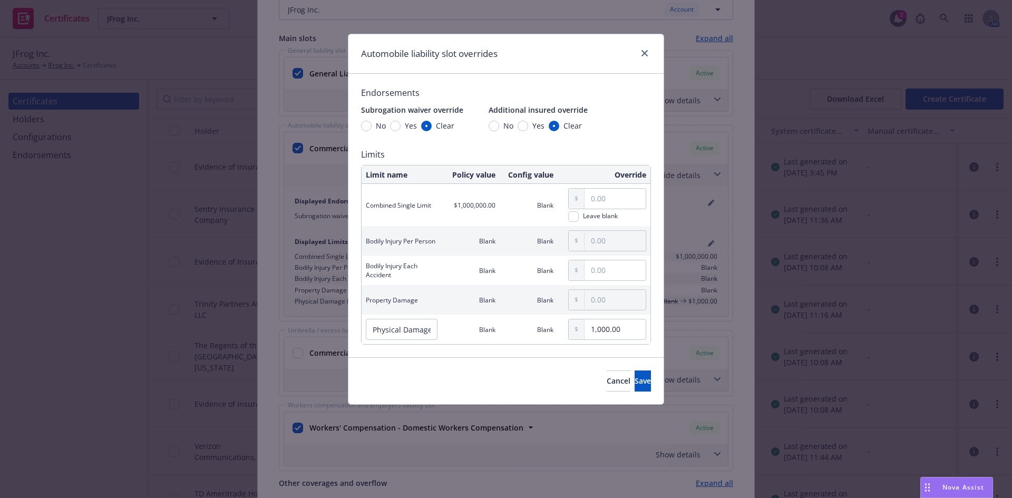
click at [404, 300] on td "Property Damage" at bounding box center [401, 300] width 80 height 30
click at [406, 301] on td "Property Damage" at bounding box center [401, 300] width 80 height 30
click at [417, 312] on td "Property Damage" at bounding box center [401, 300] width 80 height 30
click at [423, 331] on input "Physical Damage Deductible" at bounding box center [402, 329] width 72 height 21
click at [422, 296] on td "Property Damage" at bounding box center [401, 300] width 80 height 30
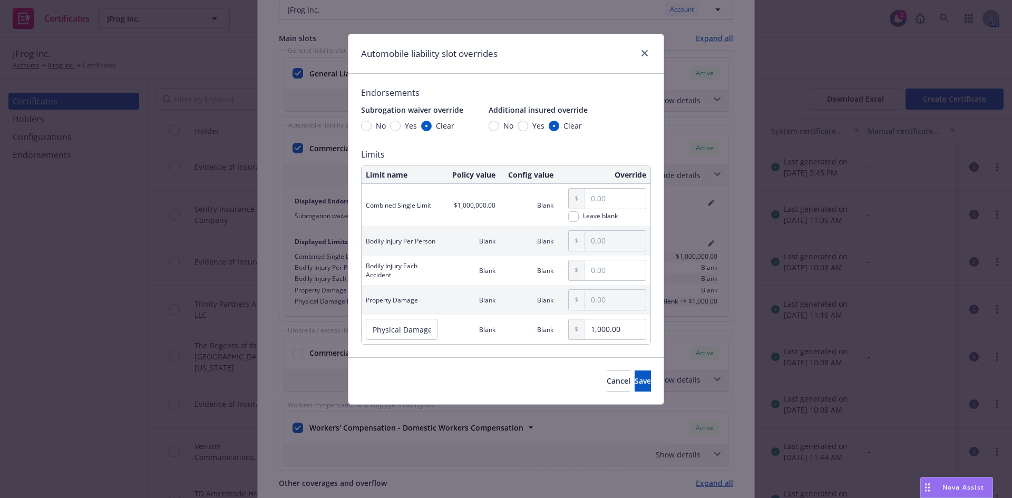
click at [414, 305] on td "Property Damage" at bounding box center [401, 300] width 80 height 30
click at [620, 301] on input "text" at bounding box center [614, 300] width 61 height 20
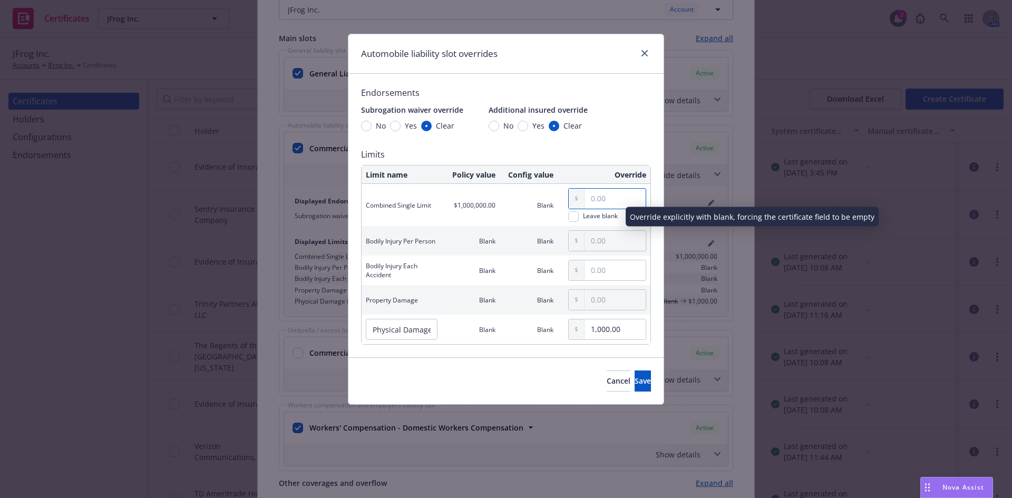
click at [607, 201] on input "text" at bounding box center [614, 199] width 61 height 20
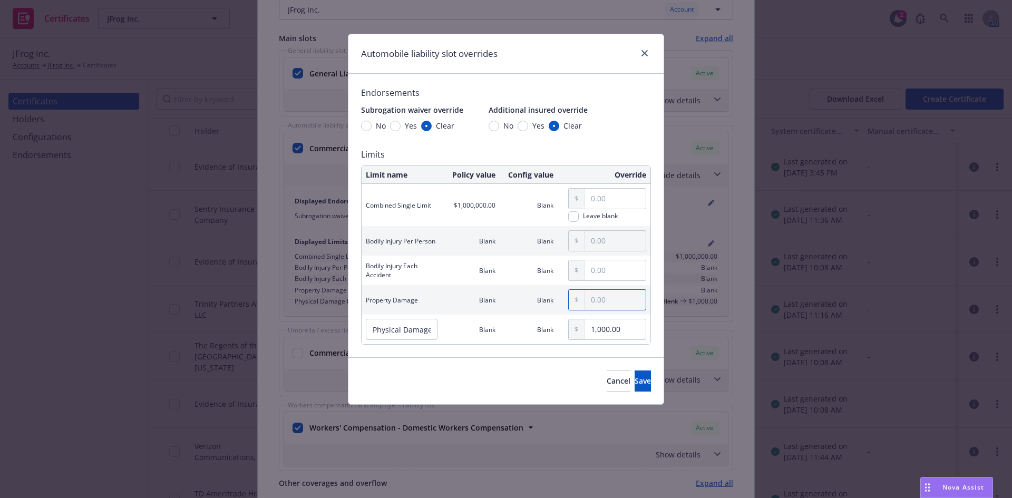
click at [608, 302] on input "text" at bounding box center [614, 300] width 61 height 20
type input "1,000.00"
click at [406, 300] on td "Property Damage" at bounding box center [401, 300] width 80 height 30
click at [416, 303] on td "Property Damage" at bounding box center [401, 300] width 80 height 30
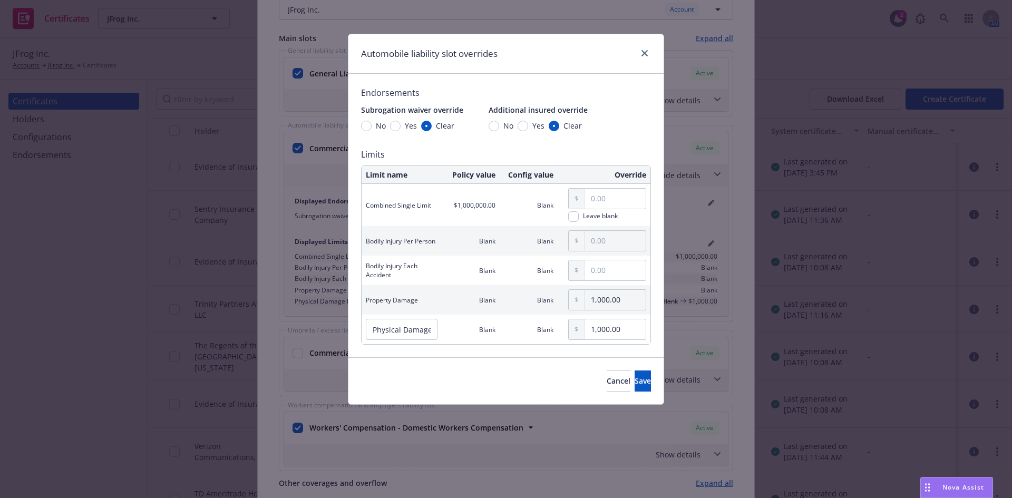
click at [414, 304] on td "Property Damage" at bounding box center [401, 300] width 80 height 30
click at [607, 390] on button "Cancel" at bounding box center [619, 380] width 24 height 21
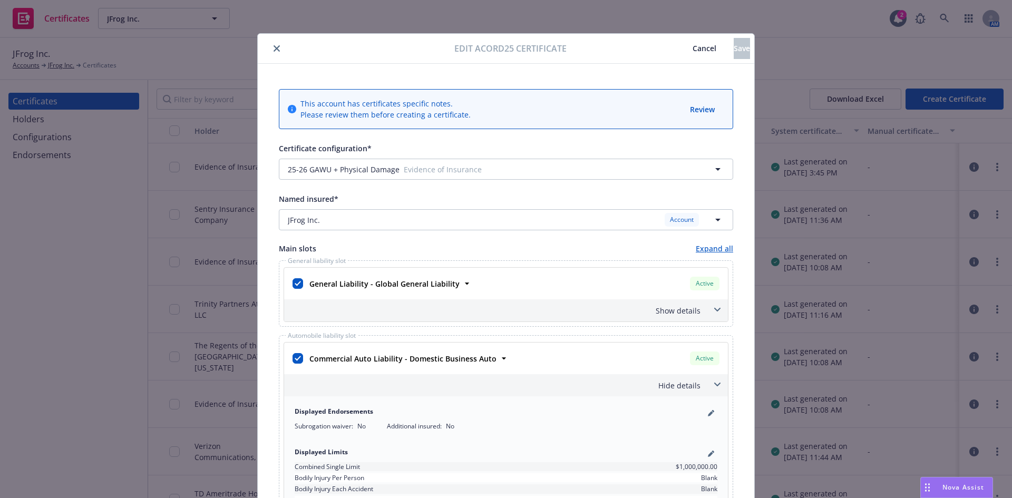
scroll to position [0, 0]
click at [273, 48] on icon "close" at bounding box center [276, 49] width 6 height 6
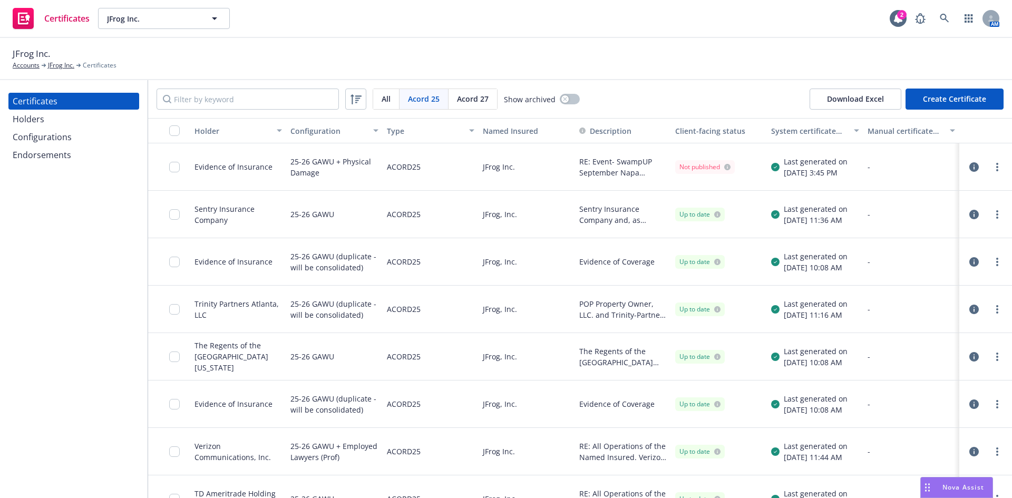
click at [47, 136] on div "Configurations" at bounding box center [42, 137] width 59 height 17
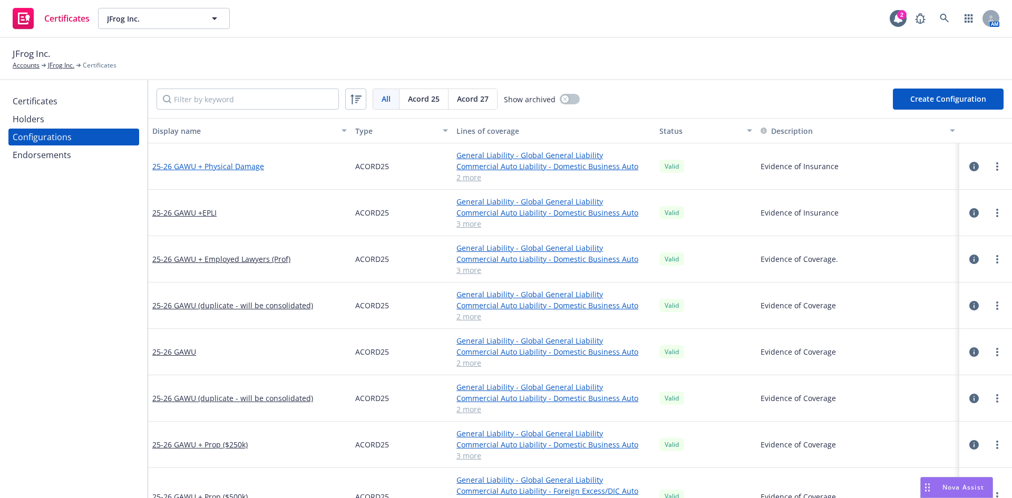
click at [217, 164] on link "25-26 GAWU + Physical Damage" at bounding box center [208, 166] width 112 height 11
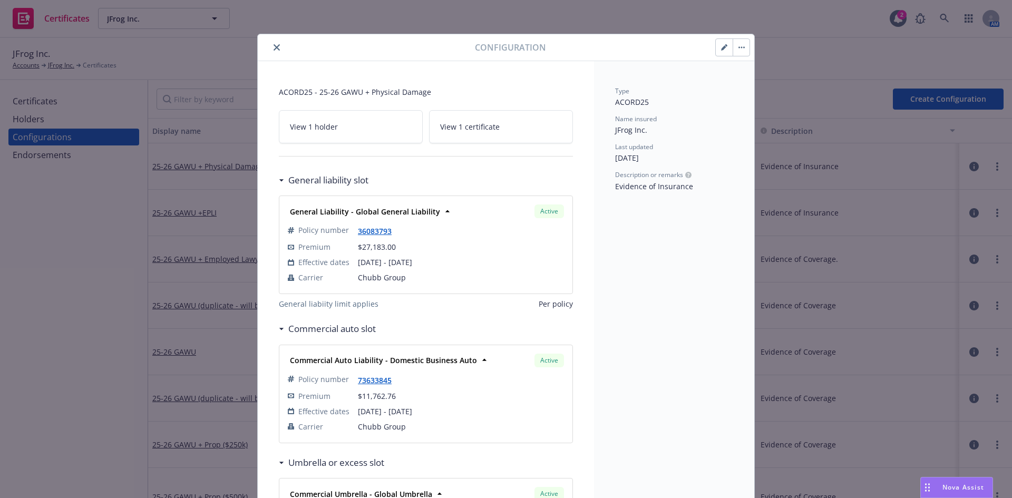
click at [721, 48] on icon "button" at bounding box center [723, 47] width 5 height 5
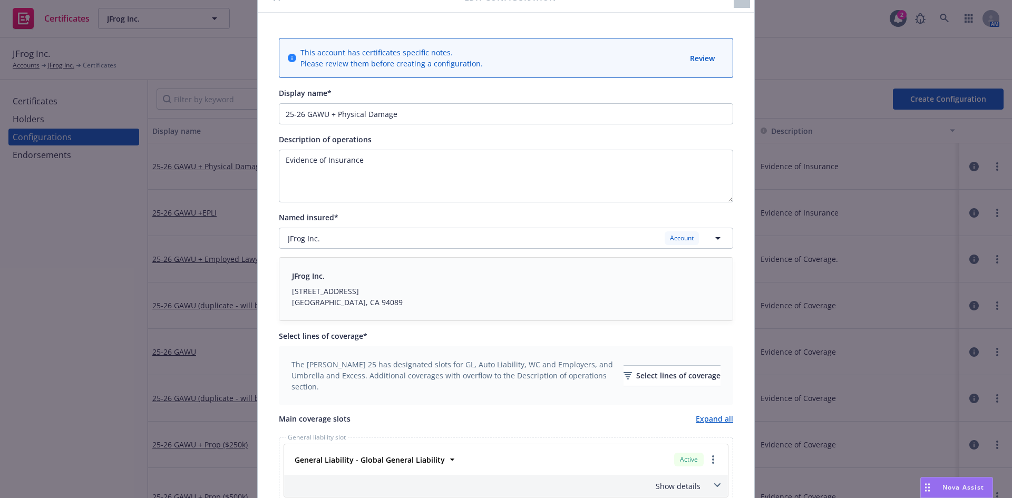
scroll to position [316, 0]
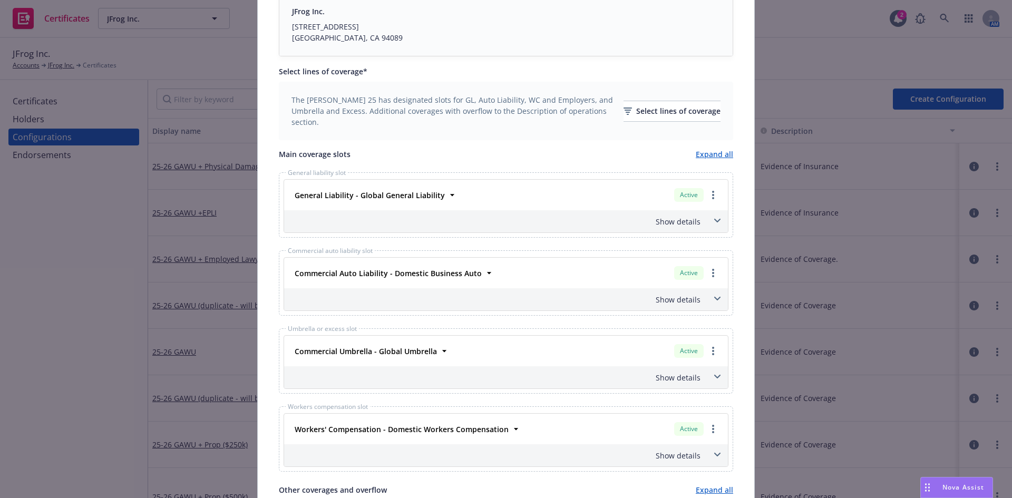
click at [714, 298] on icon at bounding box center [717, 299] width 6 height 4
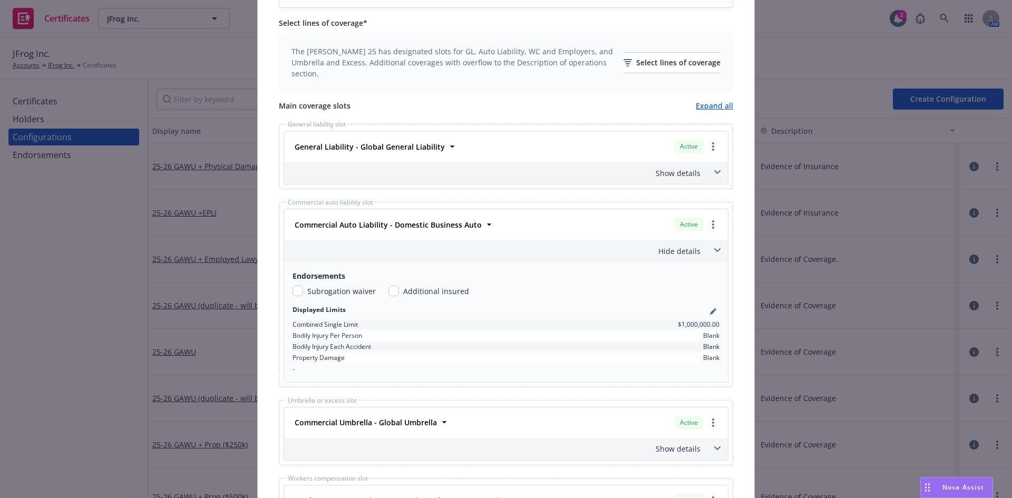
scroll to position [422, 0]
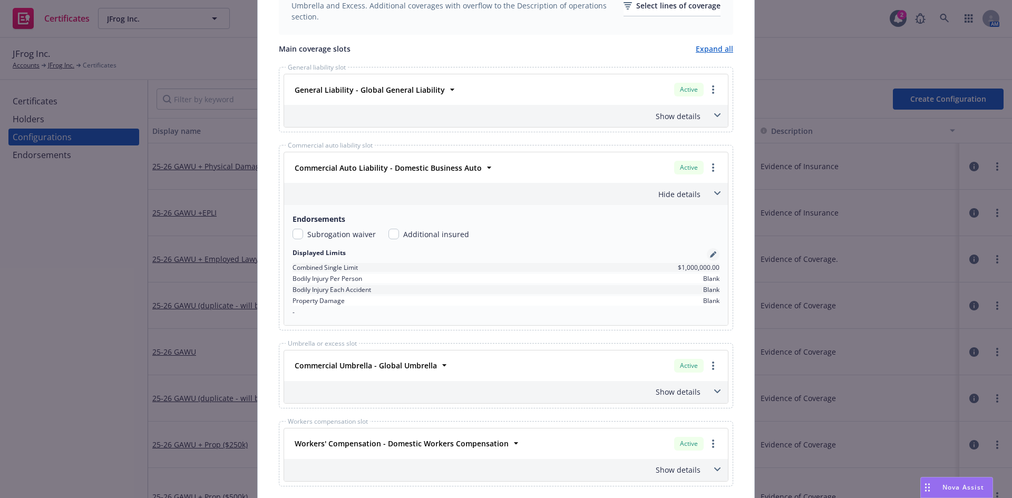
click at [710, 256] on icon "pencil" at bounding box center [713, 254] width 6 height 6
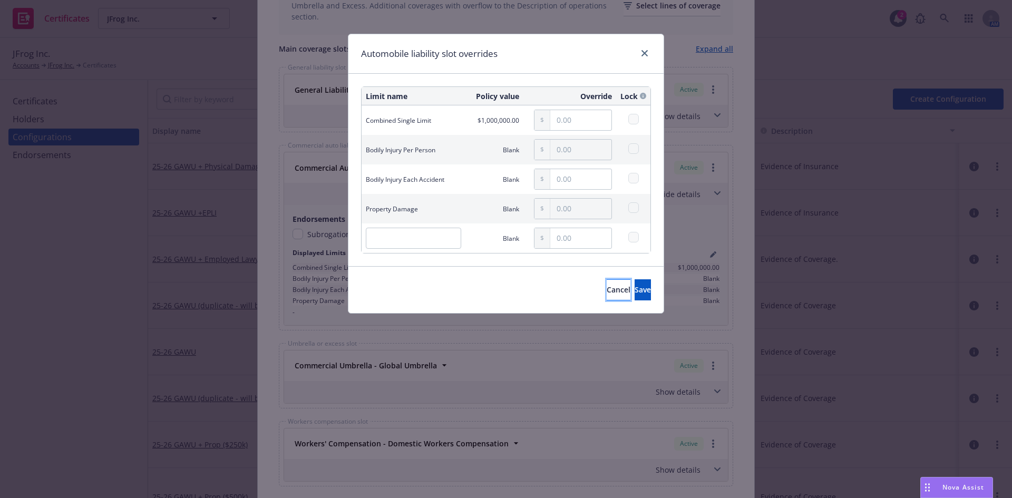
click at [607, 291] on span "Cancel" at bounding box center [619, 290] width 24 height 10
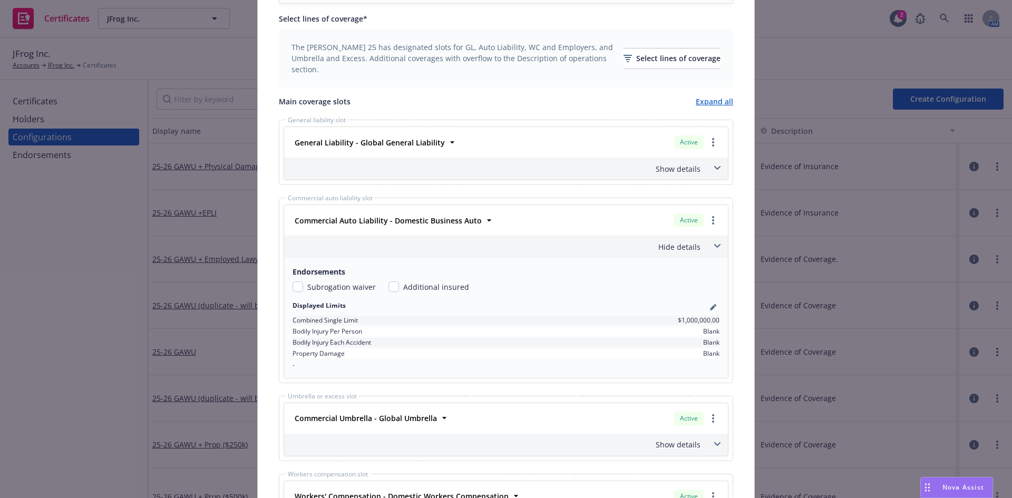
scroll to position [0, 0]
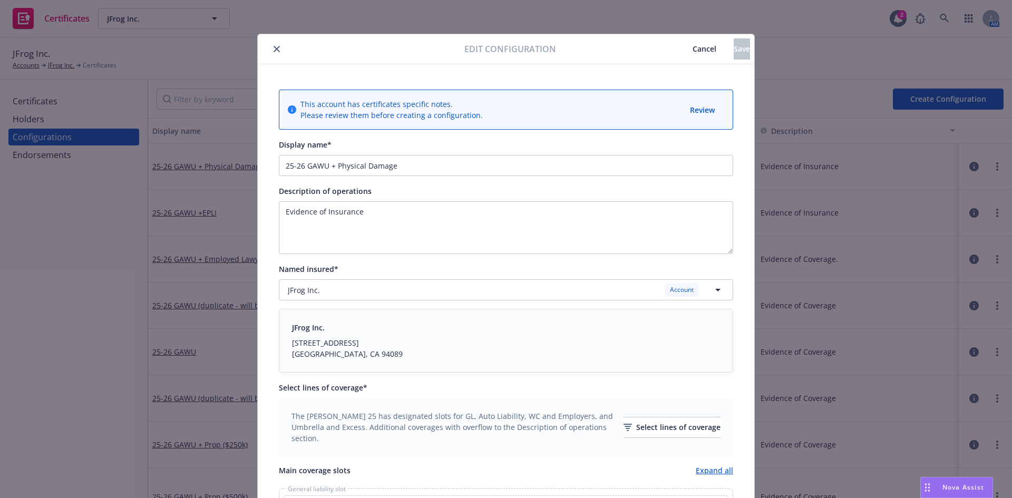
click at [273, 47] on icon "close" at bounding box center [276, 49] width 6 height 6
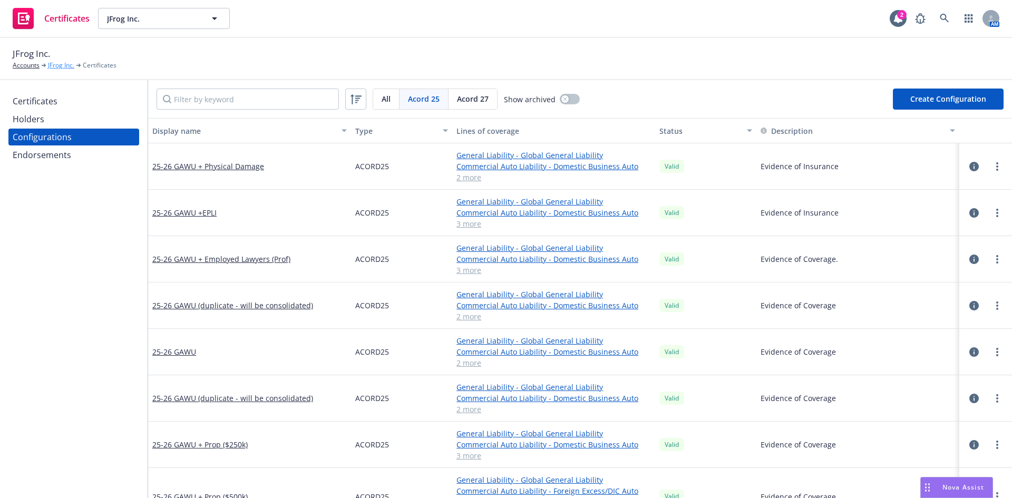
click at [59, 64] on link "JFrog Inc." at bounding box center [61, 65] width 26 height 9
